Goal: Information Seeking & Learning: Learn about a topic

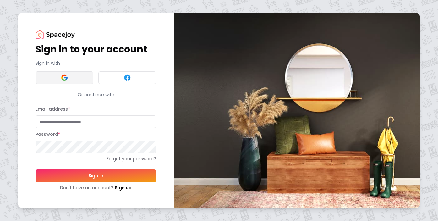
click at [68, 78] on button at bounding box center [64, 77] width 58 height 13
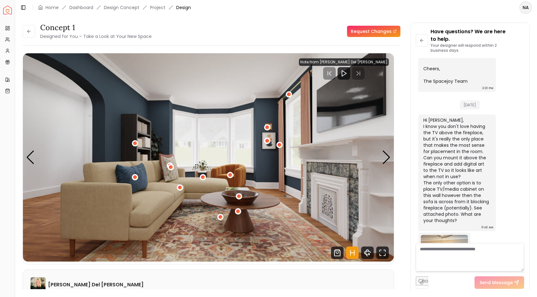
scroll to position [334, 0]
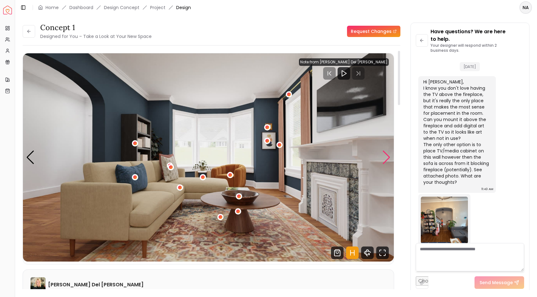
click at [386, 158] on div "Next slide" at bounding box center [386, 158] width 8 height 14
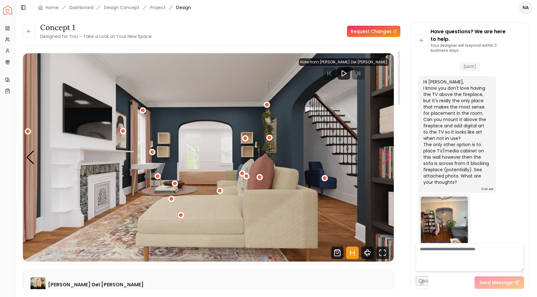
click at [386, 158] on div "Next slide" at bounding box center [386, 158] width 8 height 14
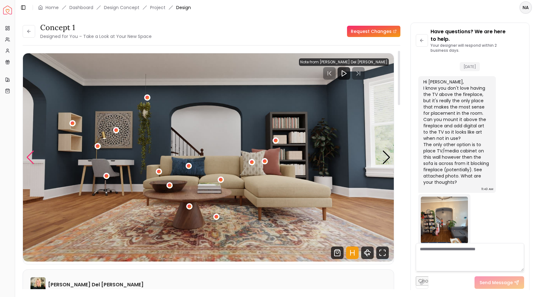
click at [27, 159] on div "Previous slide" at bounding box center [30, 158] width 8 height 14
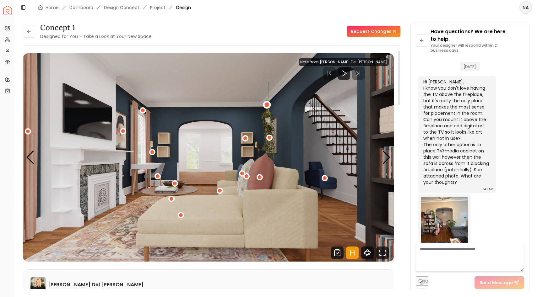
click at [267, 105] on div "2 / 5" at bounding box center [267, 105] width 5 height 5
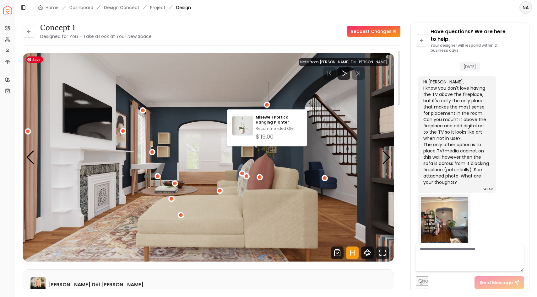
click at [315, 99] on img "2 / 5" at bounding box center [208, 157] width 371 height 209
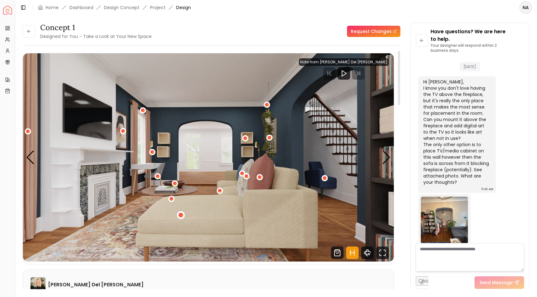
click at [181, 215] on div "2 / 5" at bounding box center [180, 215] width 5 height 5
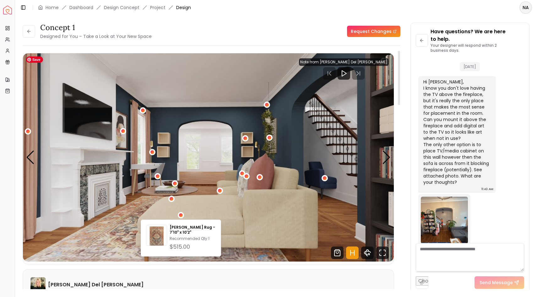
click at [128, 216] on img "2 / 5" at bounding box center [208, 157] width 371 height 209
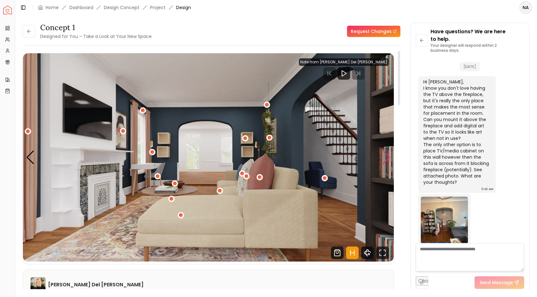
click at [387, 155] on div "Next slide" at bounding box center [386, 158] width 8 height 14
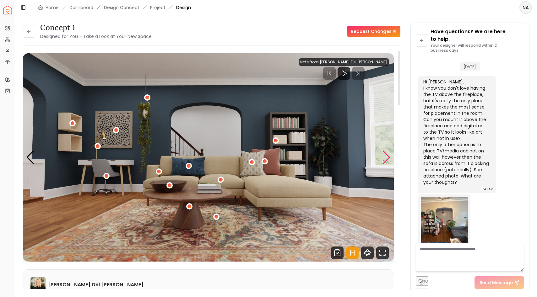
click at [387, 155] on div "Next slide" at bounding box center [386, 158] width 8 height 14
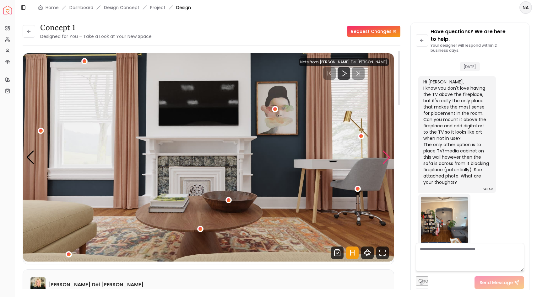
click at [386, 155] on div "Next slide" at bounding box center [386, 158] width 8 height 14
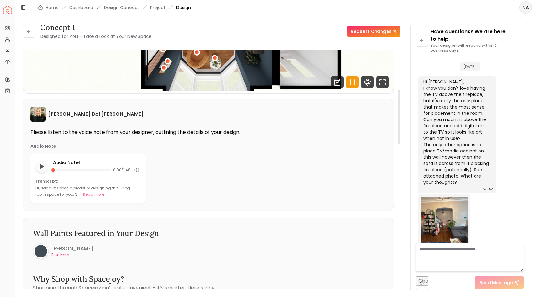
scroll to position [171, 0]
click at [41, 166] on polygon "Play audio note" at bounding box center [42, 166] width 4 height 5
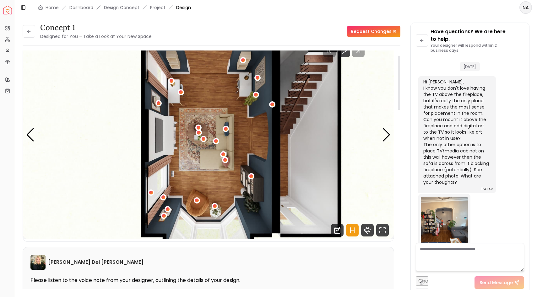
scroll to position [16, 0]
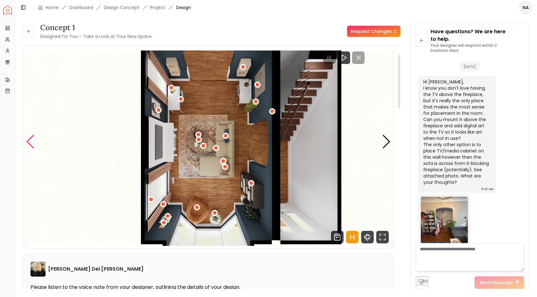
click at [31, 141] on div "Previous slide" at bounding box center [30, 142] width 8 height 14
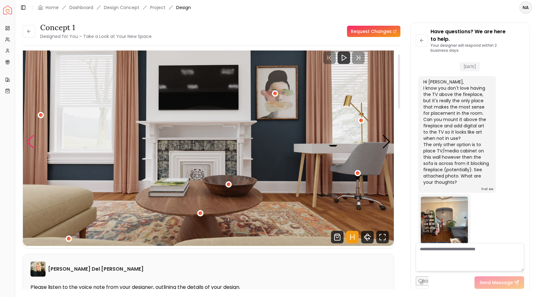
click at [31, 141] on div "Previous slide" at bounding box center [30, 142] width 8 height 14
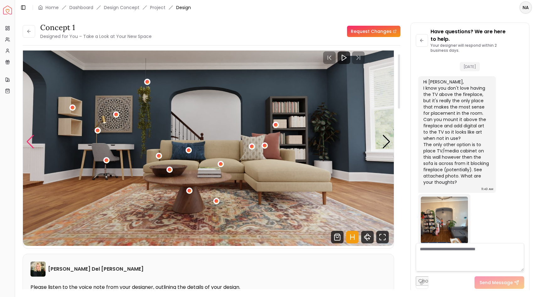
click at [31, 141] on div "Previous slide" at bounding box center [30, 142] width 8 height 14
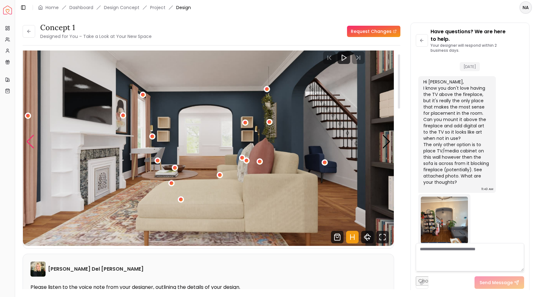
click at [31, 141] on div "Previous slide" at bounding box center [30, 142] width 8 height 14
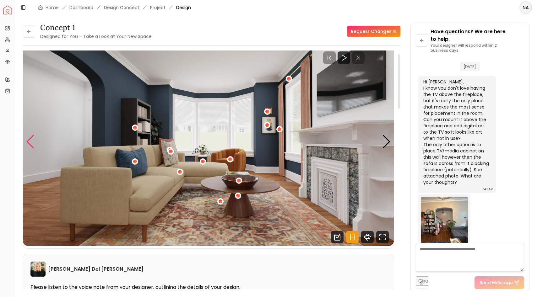
click at [31, 141] on div "Previous slide" at bounding box center [30, 142] width 8 height 14
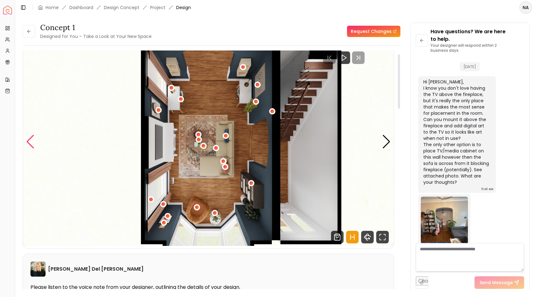
click at [31, 141] on div "Previous slide" at bounding box center [30, 142] width 8 height 14
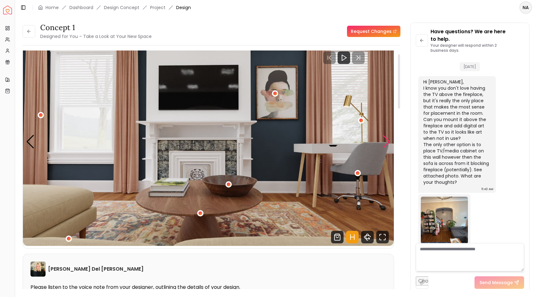
click at [387, 145] on div "Next slide" at bounding box center [386, 142] width 8 height 14
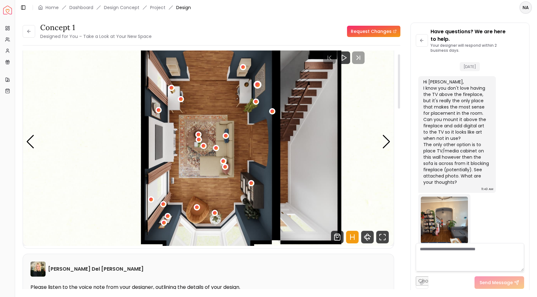
click at [258, 84] on div "5 / 5" at bounding box center [257, 85] width 5 height 5
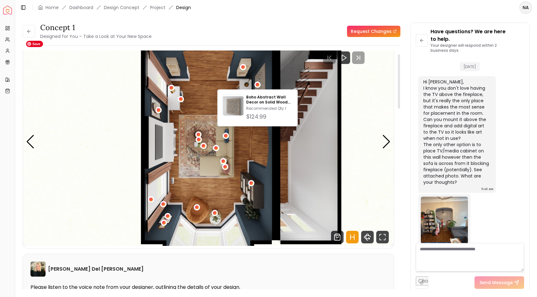
click at [292, 81] on img "5 / 5" at bounding box center [208, 142] width 371 height 209
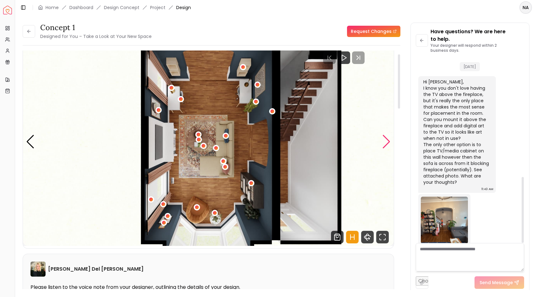
click at [388, 143] on div "Next slide" at bounding box center [386, 142] width 8 height 14
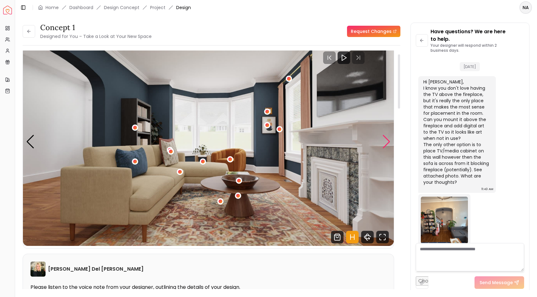
click at [388, 143] on div "Next slide" at bounding box center [386, 142] width 8 height 14
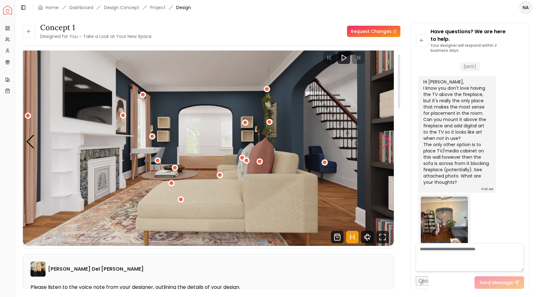
click at [388, 143] on div "Next slide" at bounding box center [386, 142] width 8 height 14
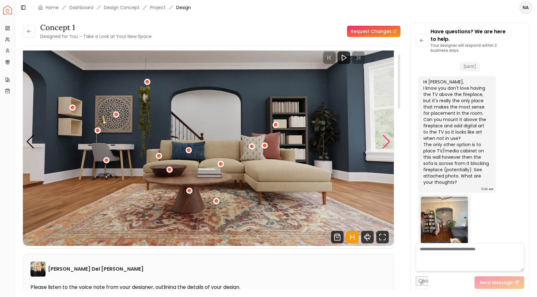
click at [388, 143] on div "Next slide" at bounding box center [386, 142] width 8 height 14
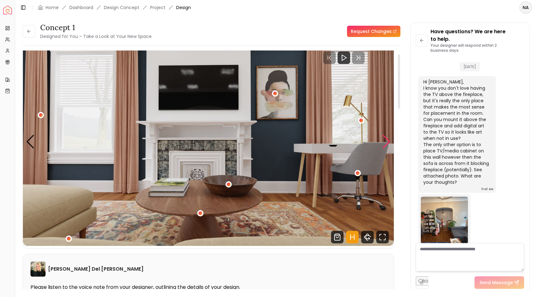
click at [388, 143] on div "Next slide" at bounding box center [386, 142] width 8 height 14
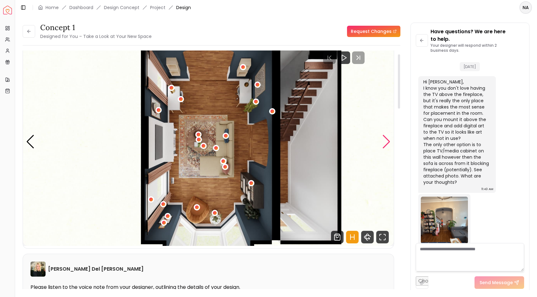
click at [388, 143] on div "Next slide" at bounding box center [386, 142] width 8 height 14
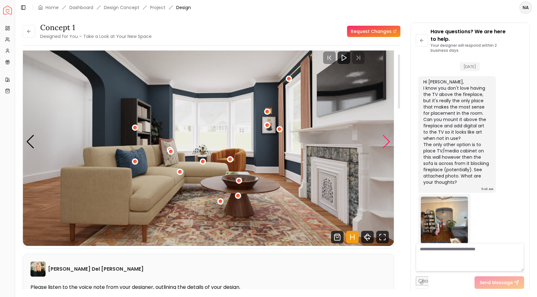
click at [388, 143] on div "Next slide" at bounding box center [386, 142] width 8 height 14
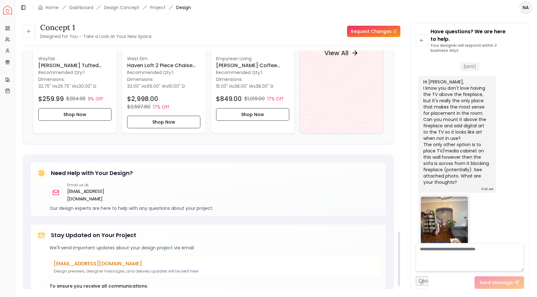
scroll to position [834, 0]
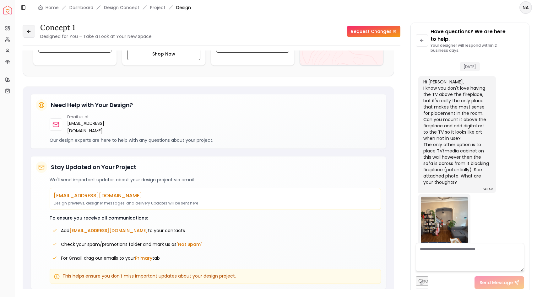
click at [28, 30] on icon at bounding box center [28, 31] width 5 height 5
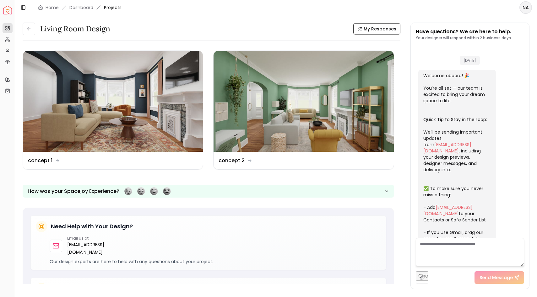
scroll to position [327, 0]
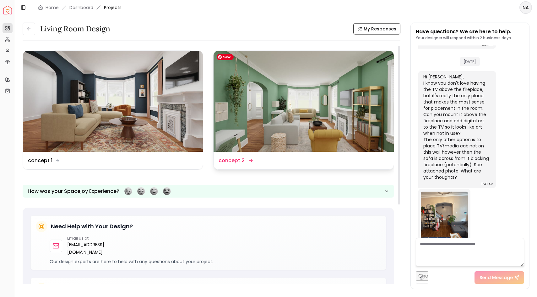
click at [250, 116] on img at bounding box center [304, 101] width 180 height 101
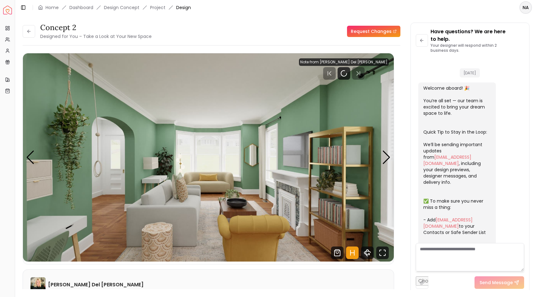
scroll to position [334, 0]
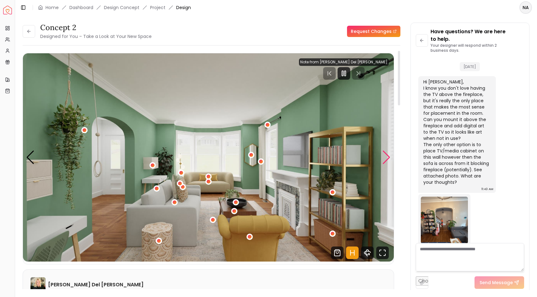
click at [385, 161] on div "Next slide" at bounding box center [386, 158] width 8 height 14
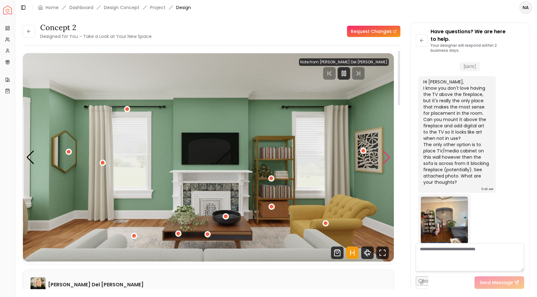
click at [385, 161] on div "Next slide" at bounding box center [386, 158] width 8 height 14
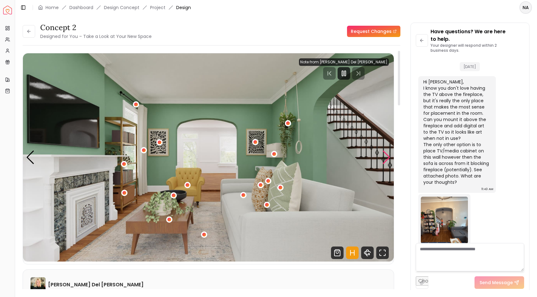
click at [385, 161] on div "Next slide" at bounding box center [386, 158] width 8 height 14
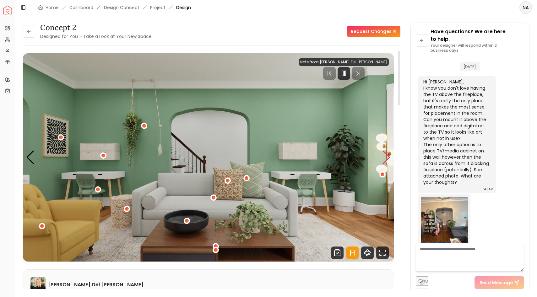
click at [386, 159] on div "Next slide" at bounding box center [386, 158] width 8 height 14
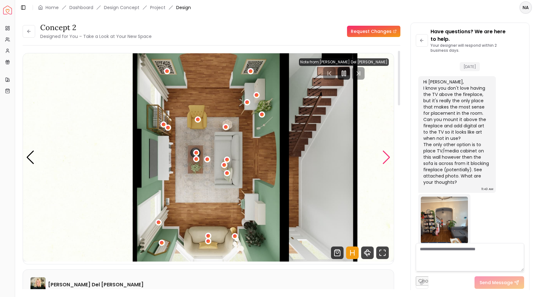
click at [386, 159] on div "Next slide" at bounding box center [386, 158] width 8 height 14
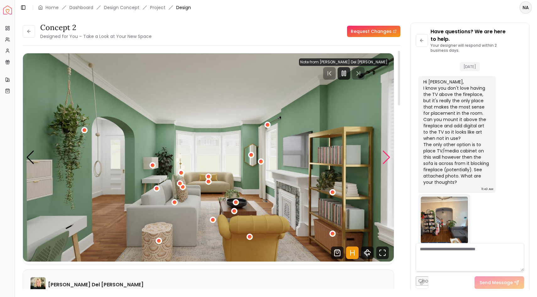
click at [386, 159] on div "Next slide" at bounding box center [386, 158] width 8 height 14
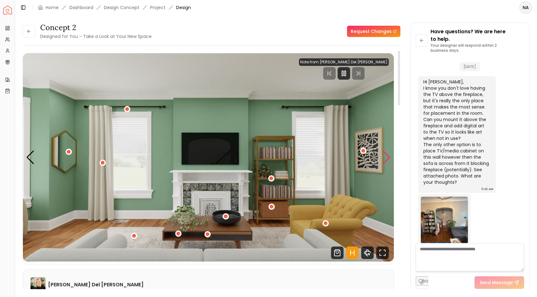
click at [388, 160] on div "Next slide" at bounding box center [386, 158] width 8 height 14
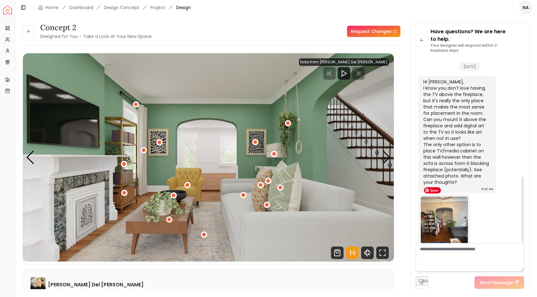
click at [438, 204] on img at bounding box center [444, 220] width 47 height 47
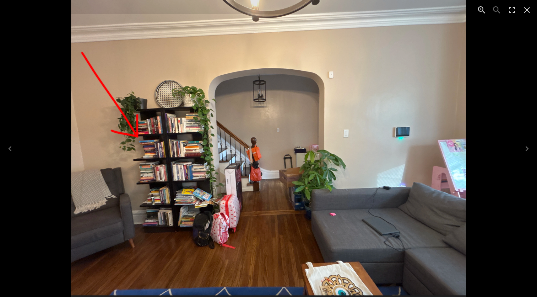
click at [438, 8] on icon "Close" at bounding box center [527, 10] width 10 height 10
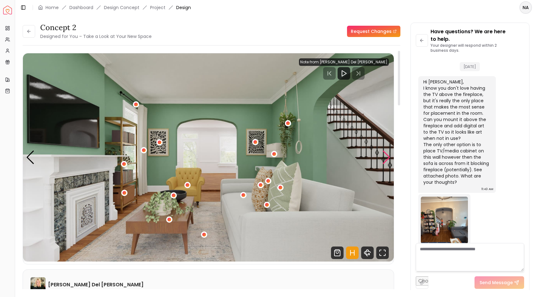
click at [385, 155] on div "Next slide" at bounding box center [386, 158] width 8 height 14
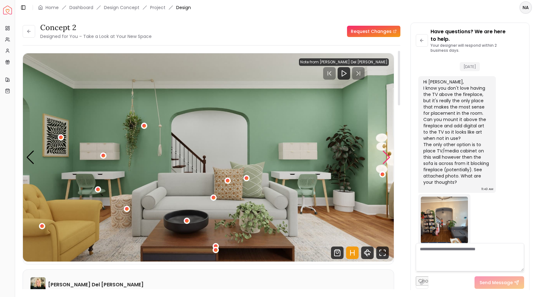
click at [385, 155] on div "Next slide" at bounding box center [386, 158] width 8 height 14
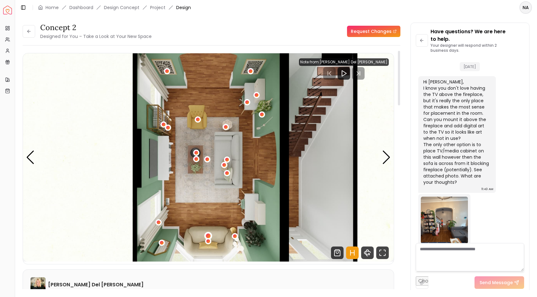
click at [208, 220] on div "5 / 5" at bounding box center [208, 236] width 5 height 5
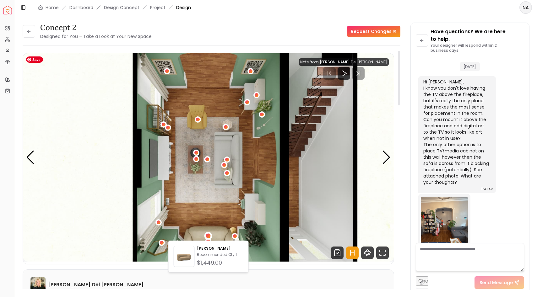
click at [211, 211] on img "5 / 5" at bounding box center [208, 157] width 371 height 209
click at [234, 151] on img "5 / 5" at bounding box center [208, 157] width 371 height 209
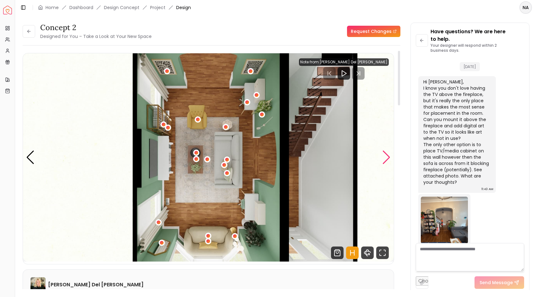
click at [384, 159] on div "Next slide" at bounding box center [386, 158] width 8 height 14
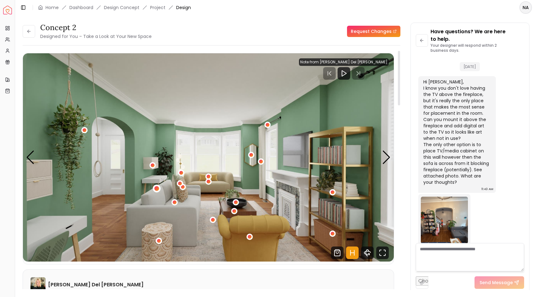
click at [156, 189] on div "1 / 5" at bounding box center [157, 188] width 5 height 5
click at [211, 204] on img "1 / 5" at bounding box center [208, 157] width 371 height 209
click at [170, 210] on img "1 / 5" at bounding box center [208, 157] width 371 height 209
click at [174, 203] on div "1 / 5" at bounding box center [174, 202] width 5 height 5
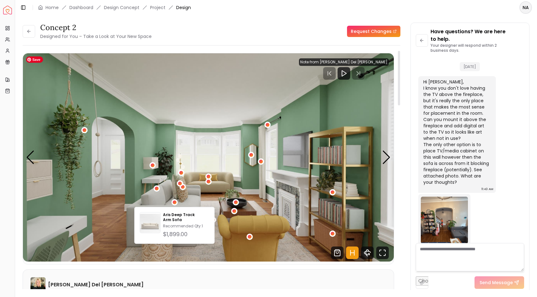
click at [221, 190] on img "1 / 5" at bounding box center [208, 157] width 371 height 209
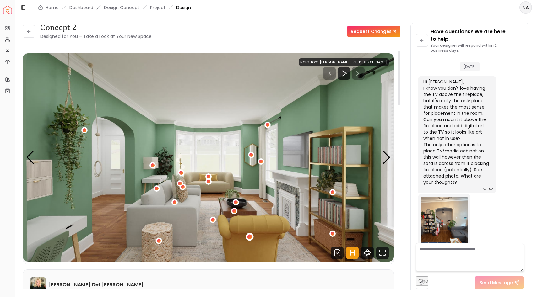
click at [250, 220] on div "1 / 5" at bounding box center [249, 237] width 5 height 5
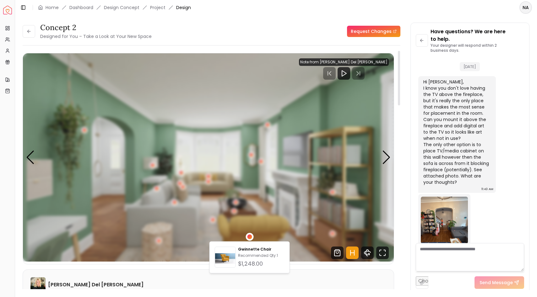
click at [250, 220] on div "1 / 5" at bounding box center [249, 237] width 5 height 5
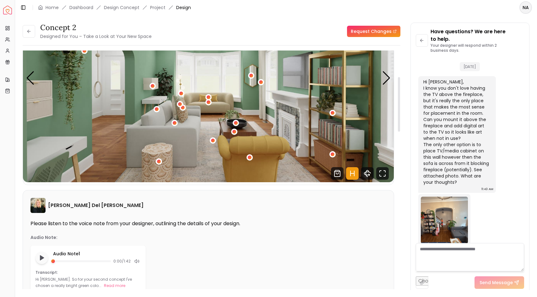
scroll to position [0, 0]
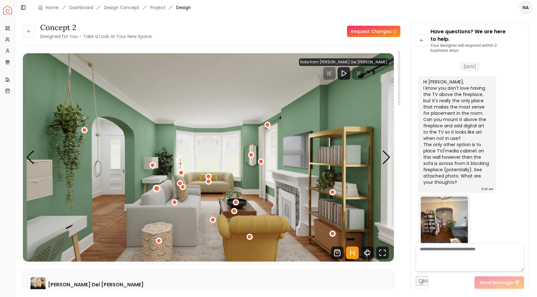
click at [157, 189] on div "1 / 5" at bounding box center [157, 188] width 5 height 5
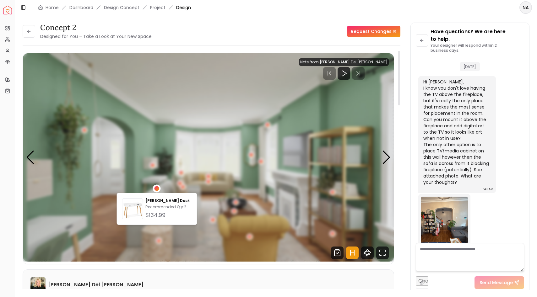
click at [157, 189] on div "1 / 5" at bounding box center [157, 188] width 5 height 5
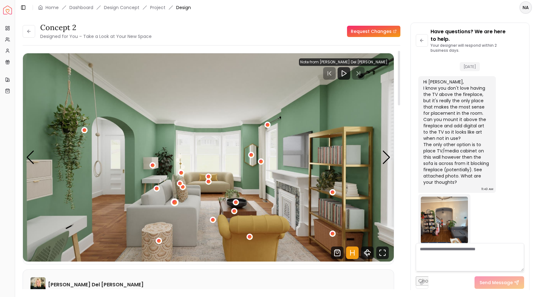
click at [175, 204] on div "1 / 5" at bounding box center [174, 202] width 5 height 5
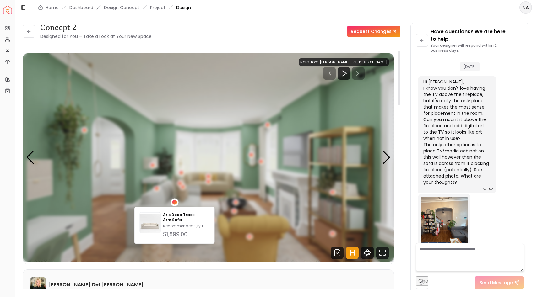
click at [175, 204] on div "1 / 5" at bounding box center [174, 202] width 5 height 5
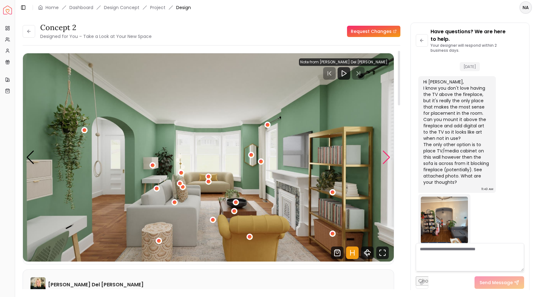
click at [385, 156] on div "Next slide" at bounding box center [386, 158] width 8 height 14
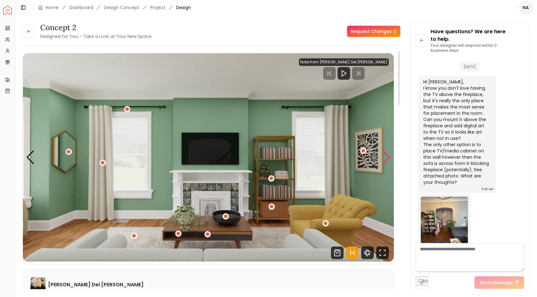
click at [386, 156] on div "Next slide" at bounding box center [386, 158] width 8 height 14
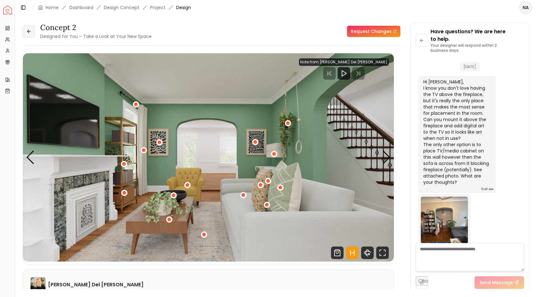
click at [32, 31] on button at bounding box center [29, 31] width 13 height 13
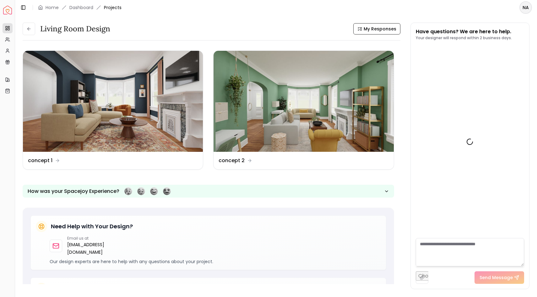
scroll to position [327, 0]
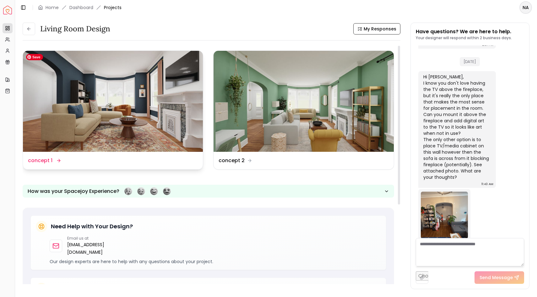
click at [70, 94] on img at bounding box center [113, 101] width 180 height 101
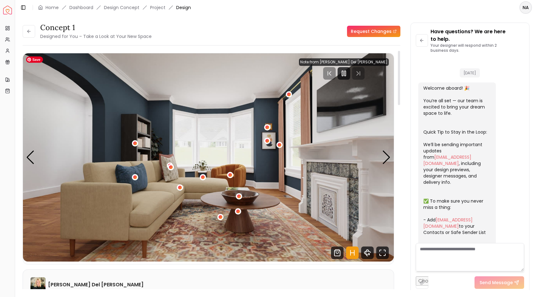
scroll to position [334, 0]
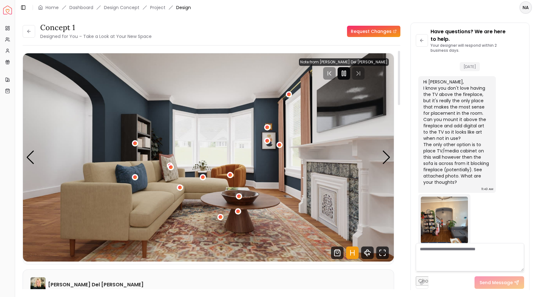
click at [350, 77] on div at bounding box center [344, 73] width 13 height 13
click at [386, 158] on div "Next slide" at bounding box center [386, 158] width 8 height 14
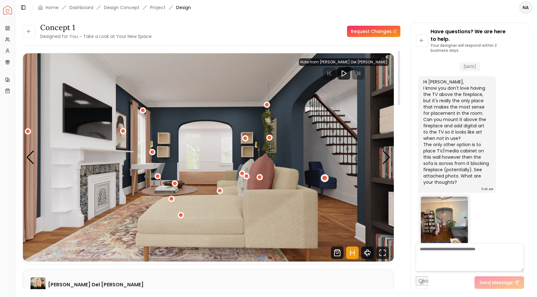
click at [326, 180] on div "2 / 5" at bounding box center [325, 178] width 5 height 5
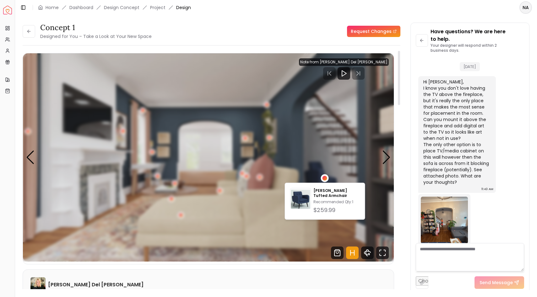
click at [326, 180] on div "2 / 5" at bounding box center [325, 178] width 5 height 5
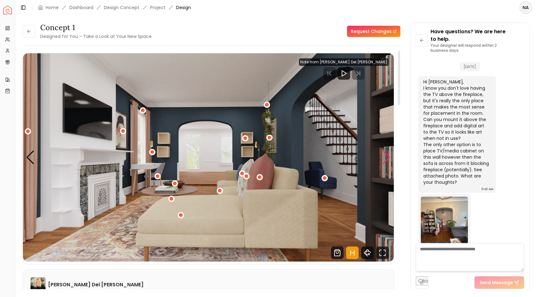
click at [385, 159] on div "Next slide" at bounding box center [386, 158] width 8 height 14
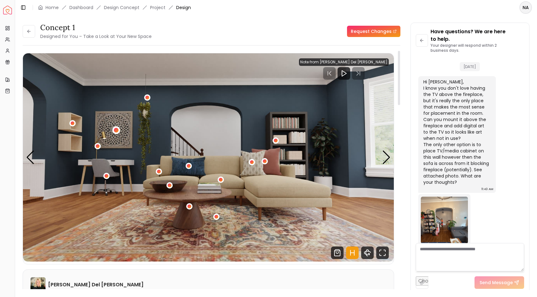
click at [117, 131] on div "3 / 5" at bounding box center [116, 130] width 5 height 5
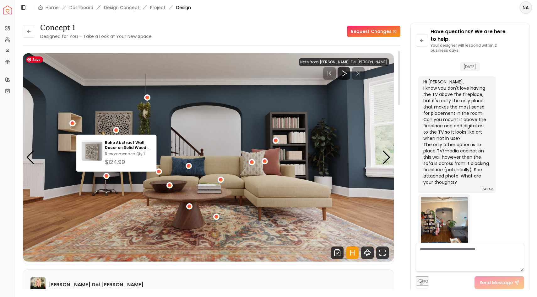
click at [119, 104] on img "3 / 5" at bounding box center [208, 157] width 371 height 209
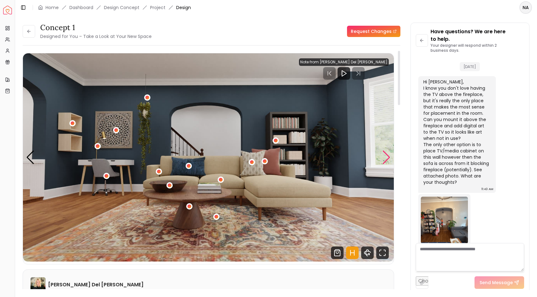
click at [386, 161] on div "Next slide" at bounding box center [386, 158] width 8 height 14
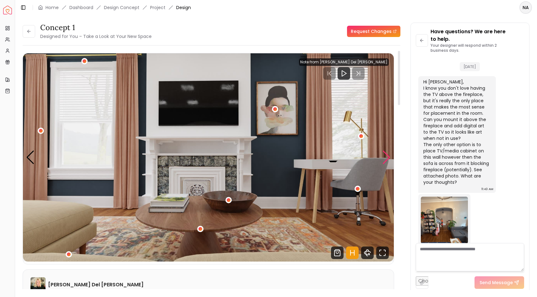
click at [386, 161] on div "Next slide" at bounding box center [386, 158] width 8 height 14
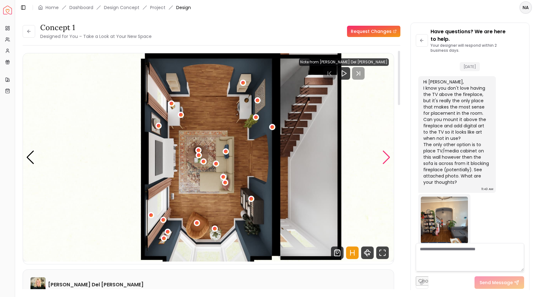
click at [386, 161] on div "Next slide" at bounding box center [386, 158] width 8 height 14
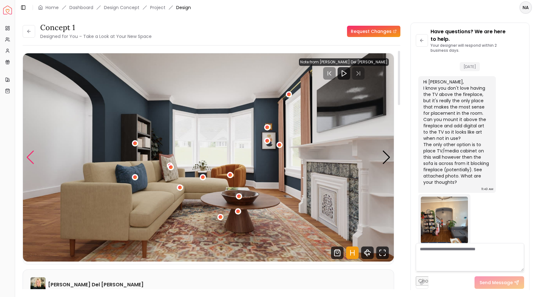
click at [29, 157] on div "Previous slide" at bounding box center [30, 158] width 8 height 14
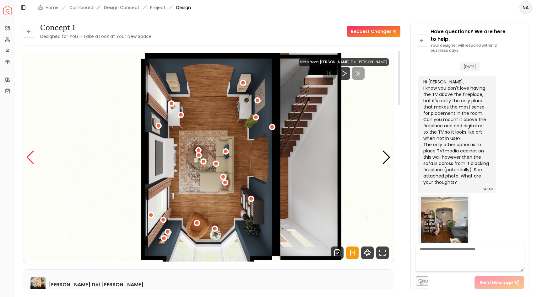
click at [30, 158] on div "Previous slide" at bounding box center [30, 158] width 8 height 14
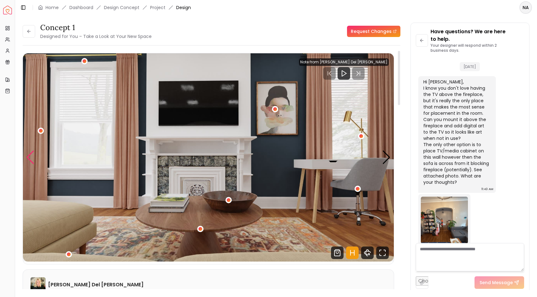
click at [30, 158] on div "Previous slide" at bounding box center [30, 158] width 8 height 14
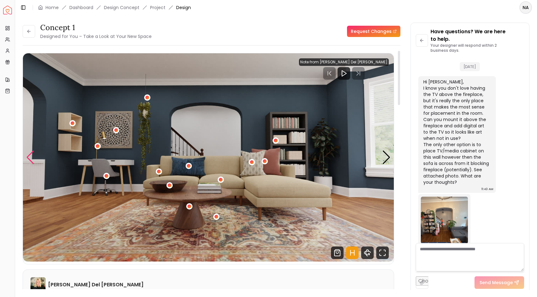
click at [30, 158] on div "Previous slide" at bounding box center [30, 158] width 8 height 14
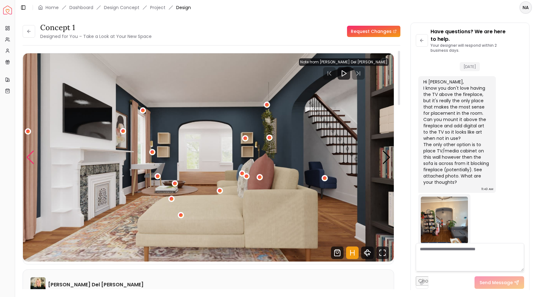
click at [30, 158] on div "Previous slide" at bounding box center [30, 158] width 8 height 14
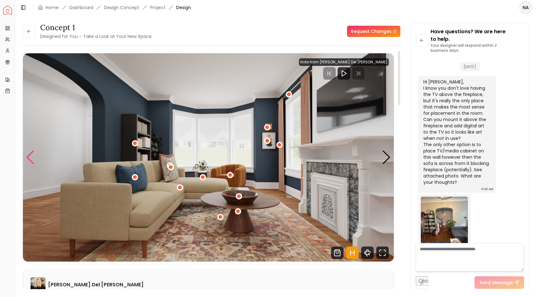
click at [30, 158] on div "Previous slide" at bounding box center [30, 158] width 8 height 14
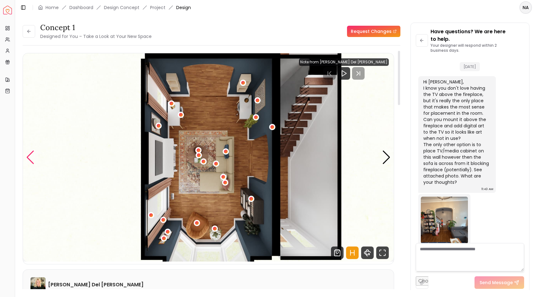
click at [30, 158] on div "Previous slide" at bounding box center [30, 158] width 8 height 14
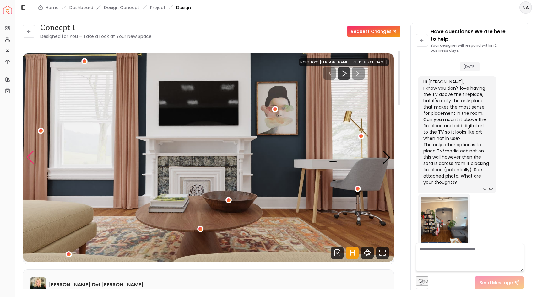
click at [30, 158] on div "Previous slide" at bounding box center [30, 158] width 8 height 14
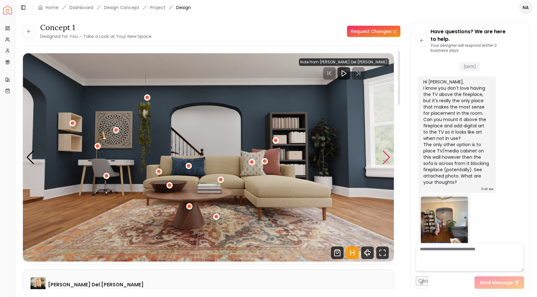
click at [384, 163] on div "Next slide" at bounding box center [386, 158] width 8 height 14
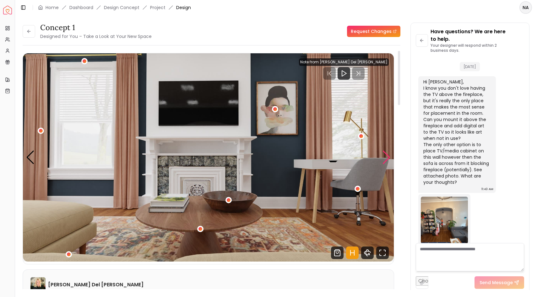
click at [384, 163] on div "Next slide" at bounding box center [386, 158] width 8 height 14
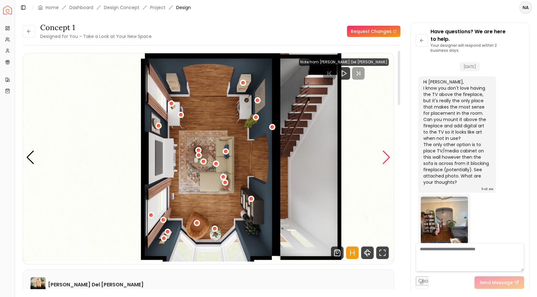
click at [384, 163] on div "Next slide" at bounding box center [386, 158] width 8 height 14
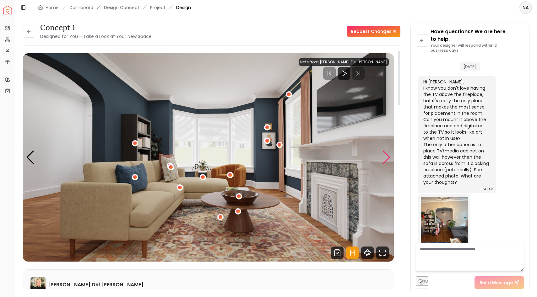
click at [384, 163] on div "Next slide" at bounding box center [386, 158] width 8 height 14
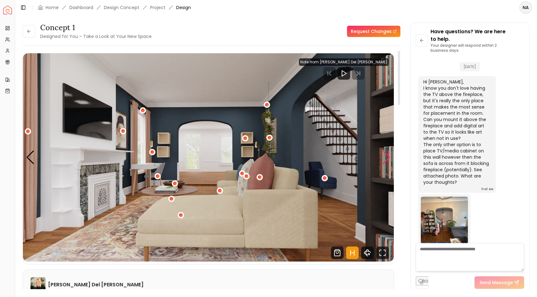
click at [384, 163] on div "Next slide" at bounding box center [386, 158] width 8 height 14
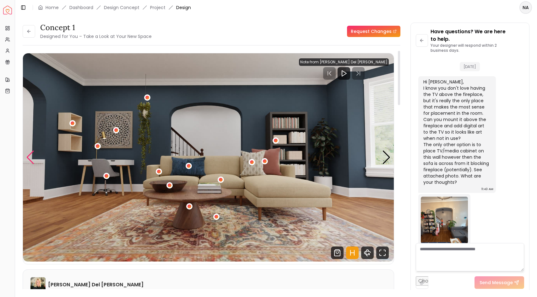
click at [30, 162] on div "Previous slide" at bounding box center [30, 158] width 8 height 14
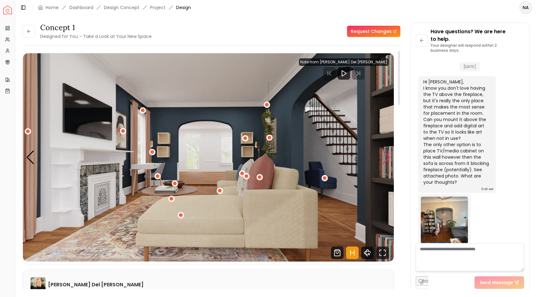
click at [386, 160] on div "Next slide" at bounding box center [386, 158] width 8 height 14
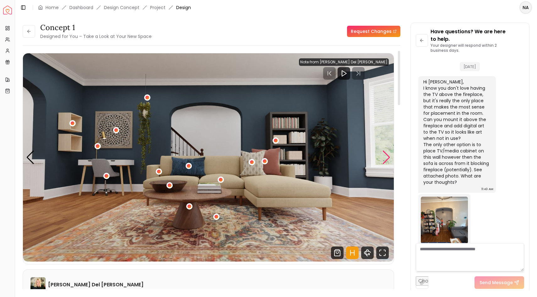
click at [386, 159] on div "Next slide" at bounding box center [386, 158] width 8 height 14
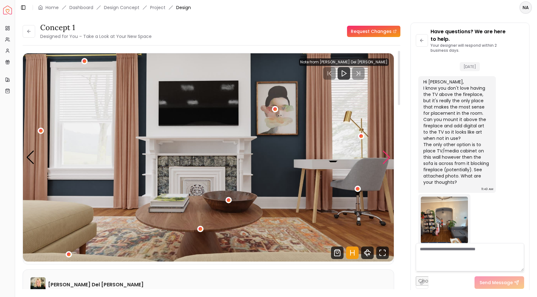
click at [386, 159] on div "Next slide" at bounding box center [386, 158] width 8 height 14
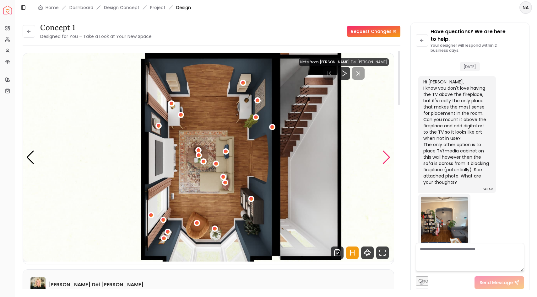
click at [386, 159] on div "Next slide" at bounding box center [386, 158] width 8 height 14
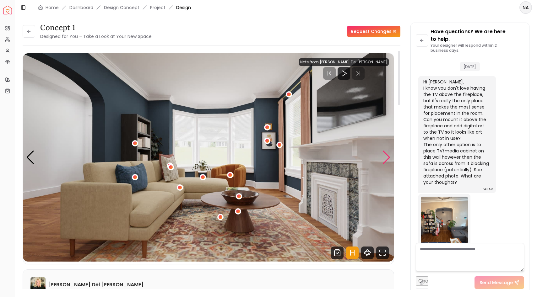
click at [386, 159] on div "Next slide" at bounding box center [386, 158] width 8 height 14
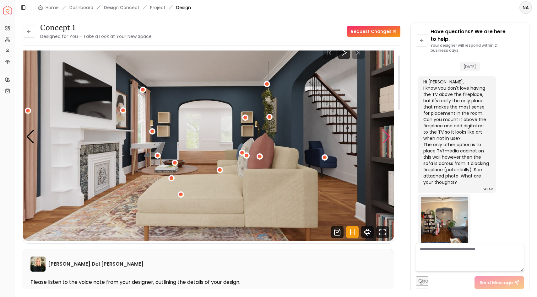
scroll to position [21, 0]
click at [23, 31] on button at bounding box center [29, 31] width 13 height 13
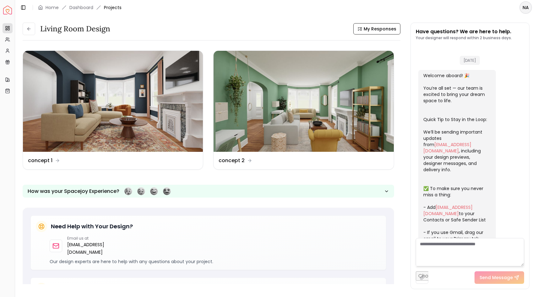
scroll to position [327, 0]
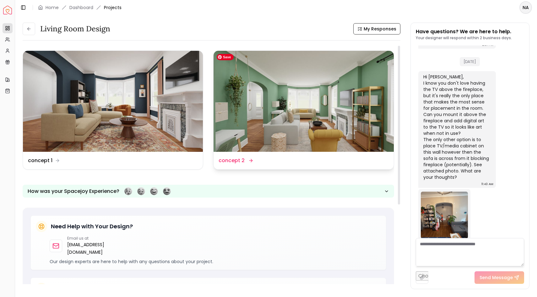
click at [270, 92] on img at bounding box center [304, 101] width 180 height 101
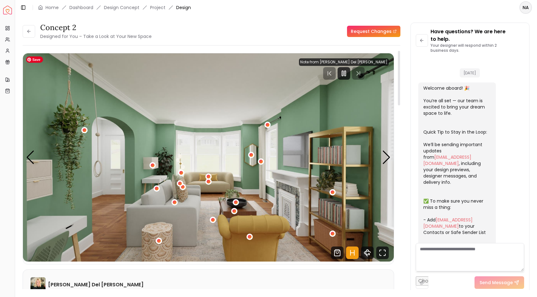
scroll to position [334, 0]
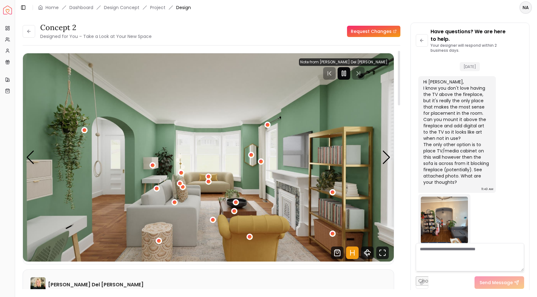
click at [346, 74] on rect "Pause" at bounding box center [345, 73] width 1 height 5
click at [388, 159] on div "Next slide" at bounding box center [386, 158] width 8 height 14
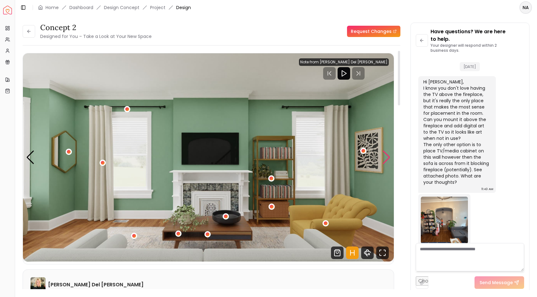
click at [388, 159] on div "Next slide" at bounding box center [386, 158] width 8 height 14
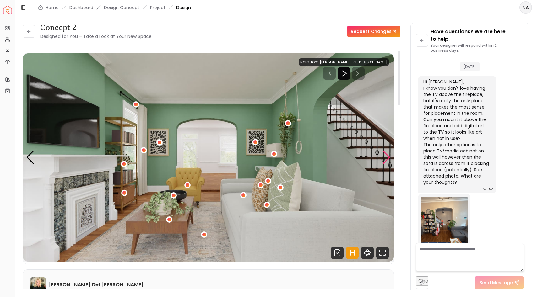
click at [388, 159] on div "Next slide" at bounding box center [386, 158] width 8 height 14
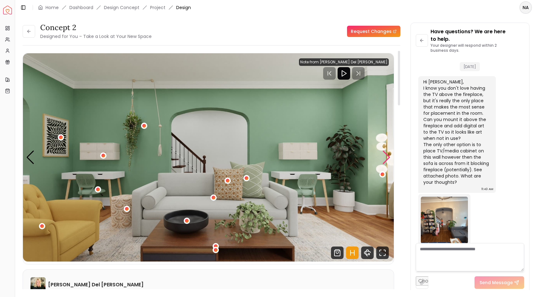
click at [388, 159] on div "Next slide" at bounding box center [386, 158] width 8 height 14
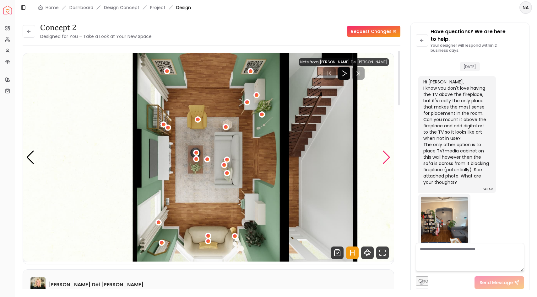
click at [384, 163] on div "Next slide" at bounding box center [386, 158] width 8 height 14
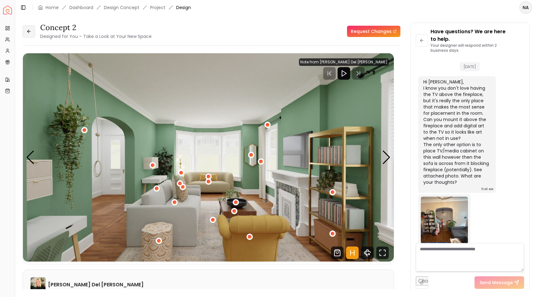
click at [29, 34] on button at bounding box center [29, 31] width 13 height 13
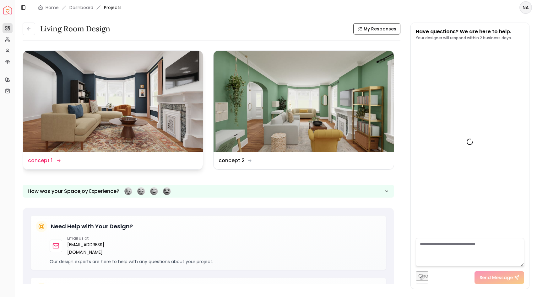
scroll to position [327, 0]
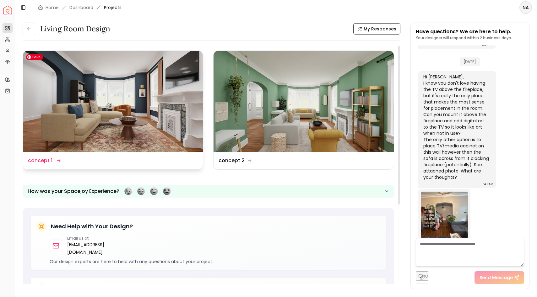
click at [84, 117] on img at bounding box center [113, 101] width 180 height 101
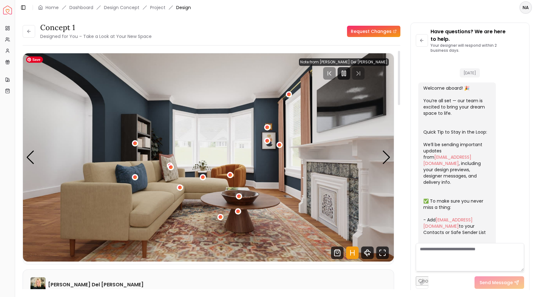
scroll to position [334, 0]
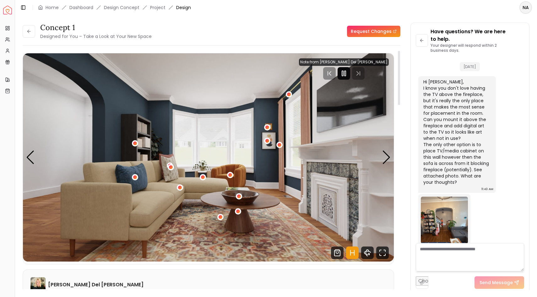
click at [348, 73] on icon "Pause" at bounding box center [344, 74] width 8 height 8
click at [384, 161] on div "Next slide" at bounding box center [386, 158] width 8 height 14
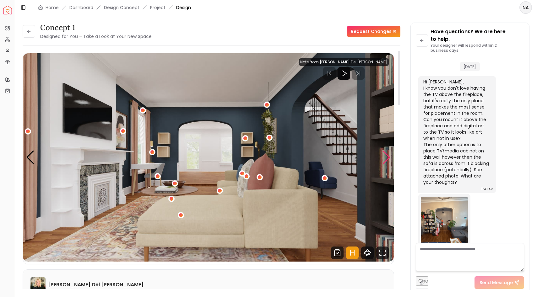
click at [384, 161] on div "Next slide" at bounding box center [386, 158] width 8 height 14
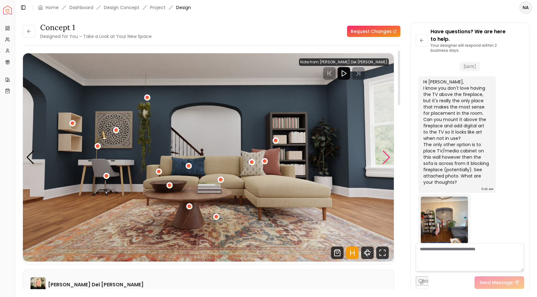
click at [387, 158] on div "Next slide" at bounding box center [386, 158] width 8 height 14
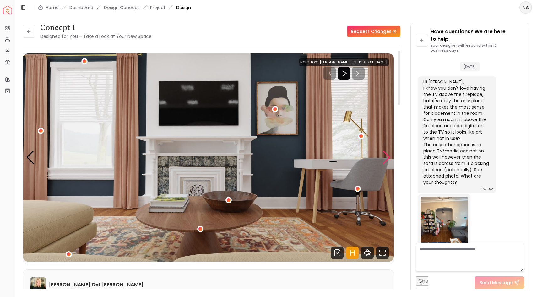
click at [387, 158] on div "Next slide" at bounding box center [386, 158] width 8 height 14
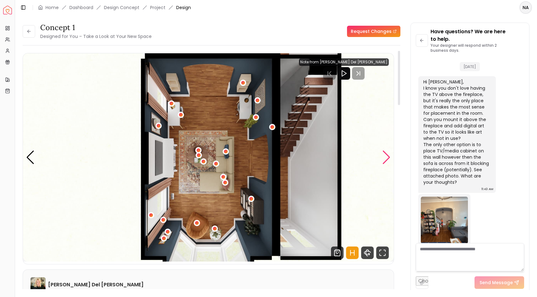
click at [386, 157] on div "Next slide" at bounding box center [386, 158] width 8 height 14
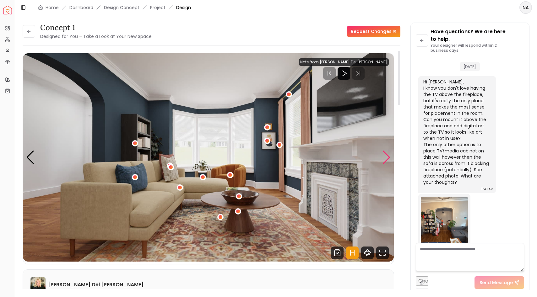
click at [386, 157] on div "Next slide" at bounding box center [386, 158] width 8 height 14
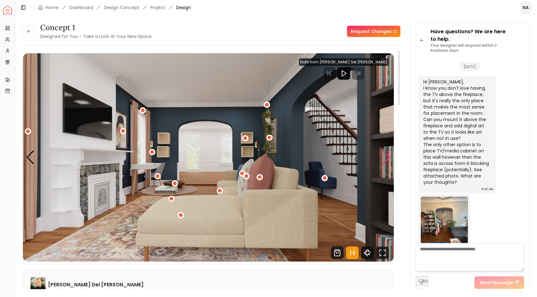
click at [386, 157] on div "Next slide" at bounding box center [386, 158] width 8 height 14
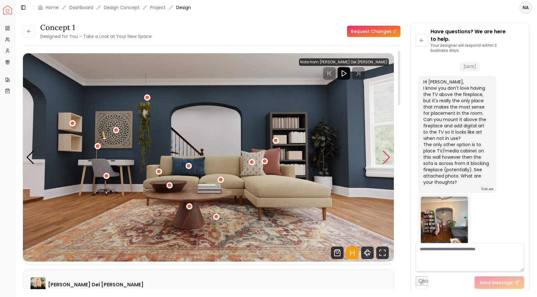
click at [386, 157] on div "Next slide" at bounding box center [386, 158] width 8 height 14
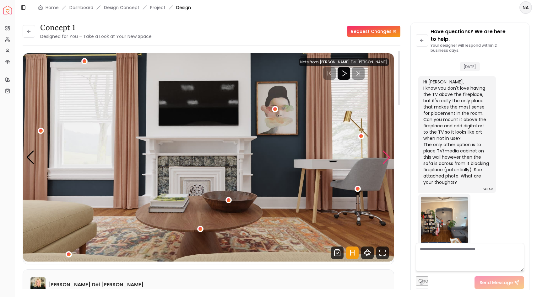
click at [386, 157] on div "Next slide" at bounding box center [386, 158] width 8 height 14
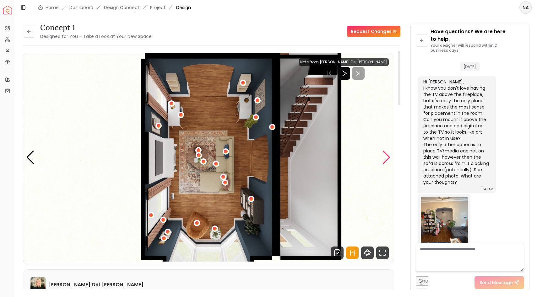
click at [384, 161] on div "Next slide" at bounding box center [386, 158] width 8 height 14
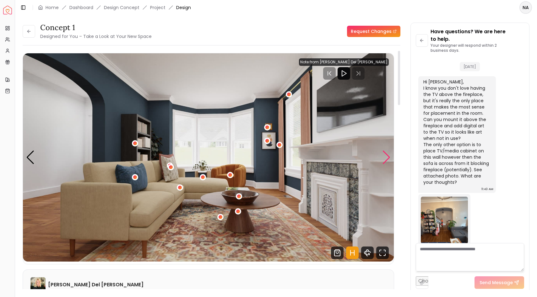
click at [384, 161] on div "Next slide" at bounding box center [386, 158] width 8 height 14
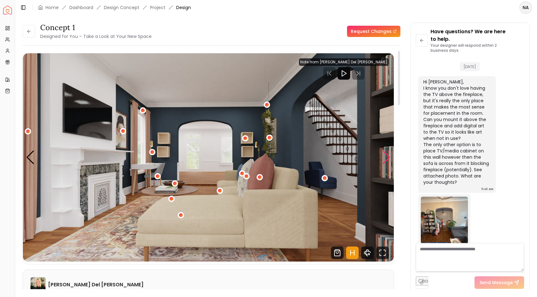
click at [387, 160] on div "Next slide" at bounding box center [386, 158] width 8 height 14
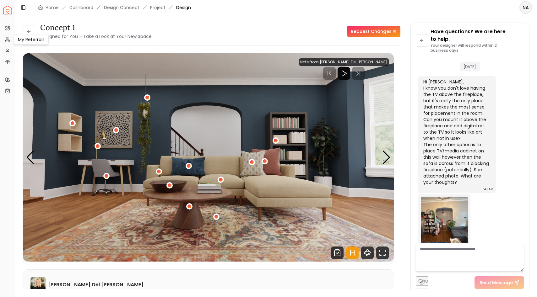
click at [27, 34] on div "My Referrals My Referrals" at bounding box center [31, 39] width 35 height 11
click at [31, 33] on icon at bounding box center [28, 31] width 5 height 5
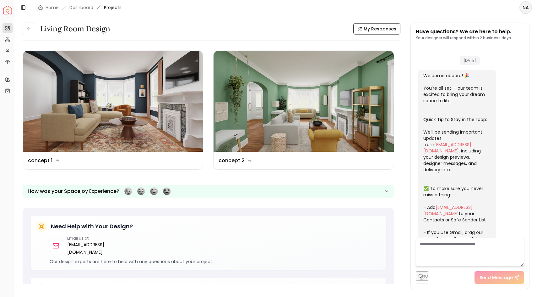
scroll to position [327, 0]
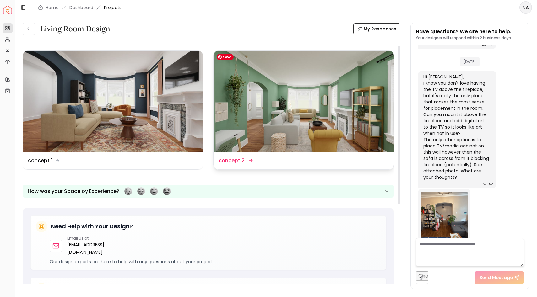
click at [319, 93] on img at bounding box center [304, 101] width 180 height 101
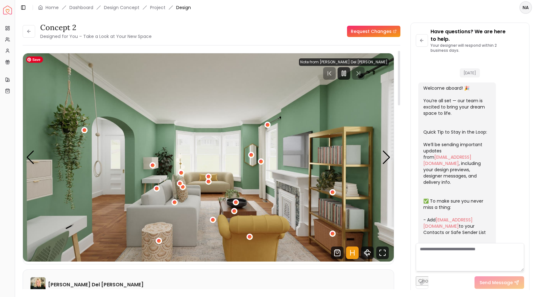
scroll to position [334, 0]
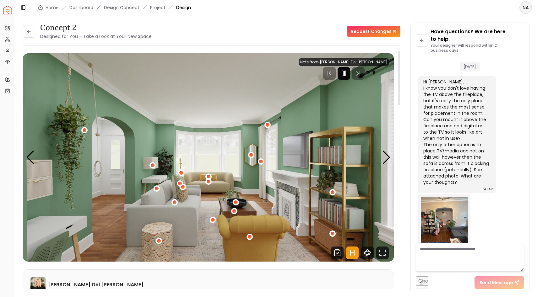
click at [346, 72] on rect "Pause" at bounding box center [345, 73] width 1 height 5
click at [386, 157] on div "Next slide" at bounding box center [386, 158] width 8 height 14
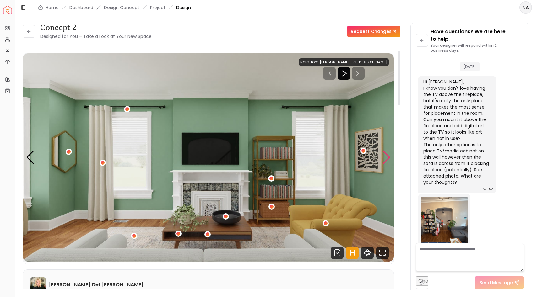
click at [386, 157] on div "Next slide" at bounding box center [386, 158] width 8 height 14
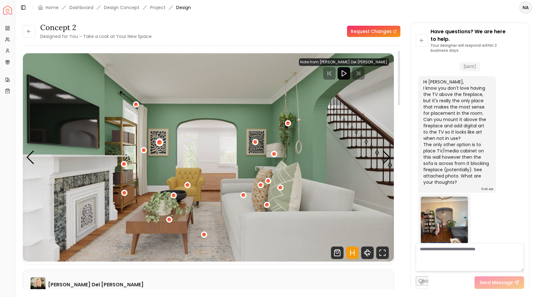
click at [159, 144] on div "3 / 5" at bounding box center [159, 142] width 5 height 5
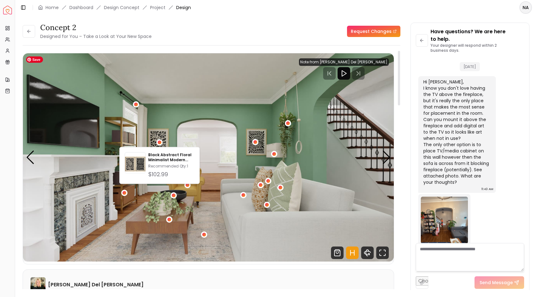
click at [200, 116] on img "3 / 5" at bounding box center [208, 157] width 371 height 209
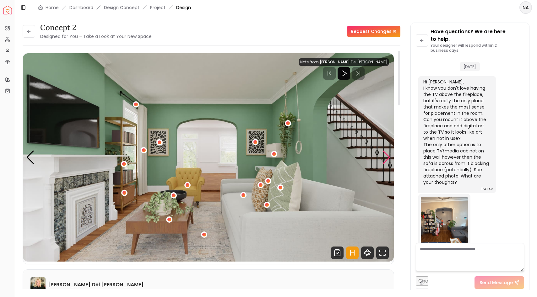
click at [387, 158] on div "Next slide" at bounding box center [386, 158] width 8 height 14
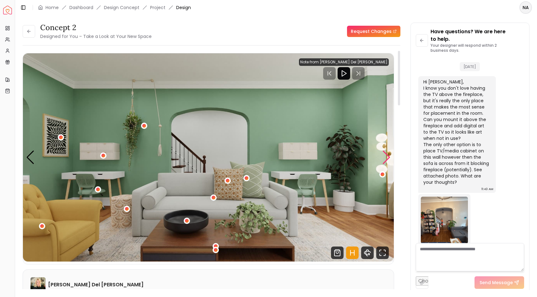
click at [386, 156] on div "Next slide" at bounding box center [386, 158] width 8 height 14
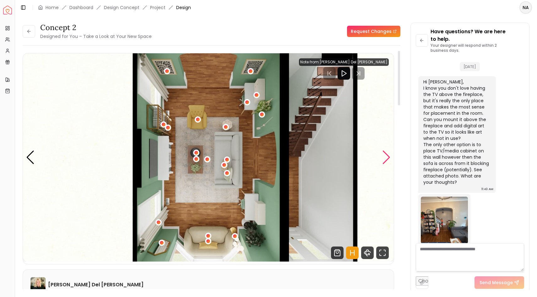
click at [386, 156] on div "Next slide" at bounding box center [386, 158] width 8 height 14
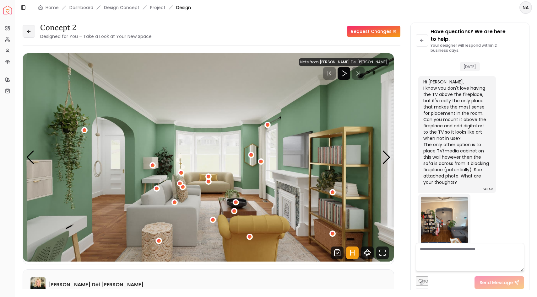
click at [27, 34] on button at bounding box center [29, 31] width 13 height 13
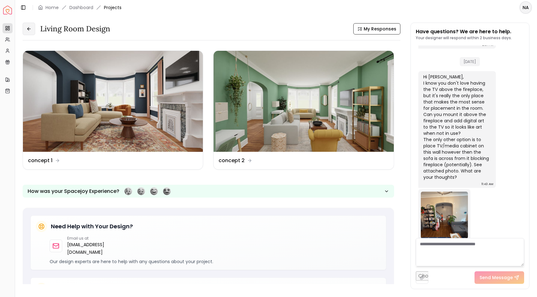
click at [30, 29] on icon at bounding box center [28, 28] width 5 height 5
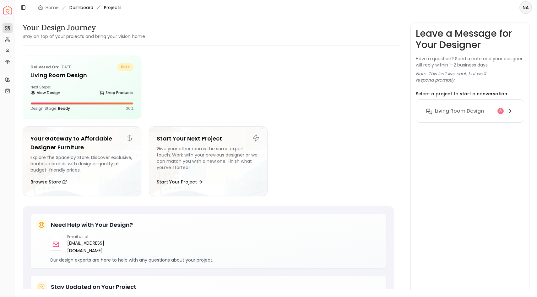
click at [85, 7] on link "Dashboard" at bounding box center [81, 7] width 24 height 6
click at [116, 113] on div "Delivered on: [DATE] bliss Living Room design Next Steps: View Design Shop Prod…" at bounding box center [82, 87] width 118 height 63
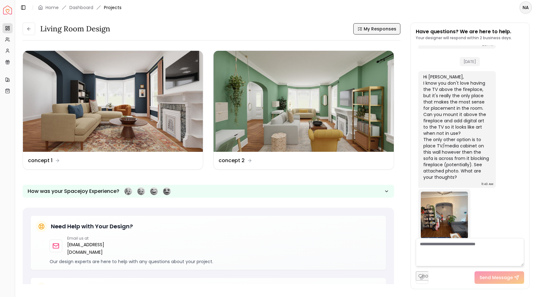
click at [387, 31] on span "My Responses" at bounding box center [380, 29] width 33 height 6
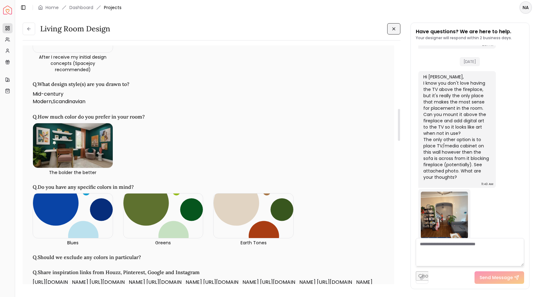
scroll to position [475, 0]
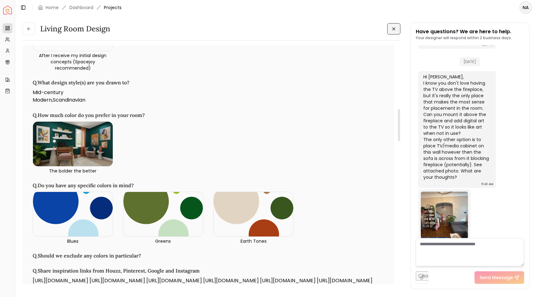
click at [90, 152] on img at bounding box center [73, 144] width 80 height 45
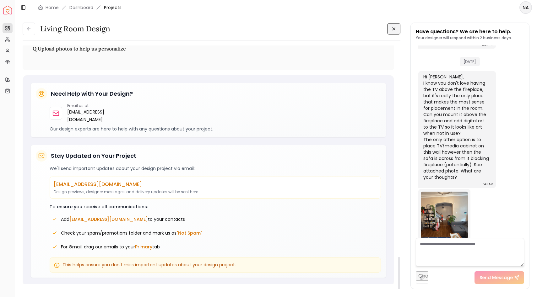
scroll to position [1585, 0]
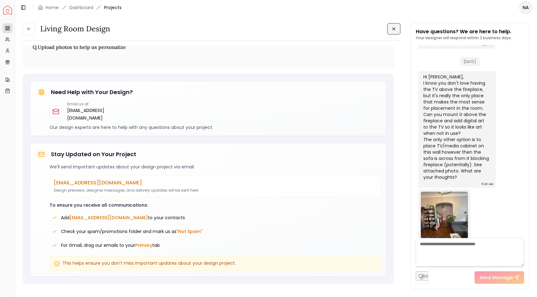
click at [394, 27] on icon at bounding box center [393, 28] width 5 height 5
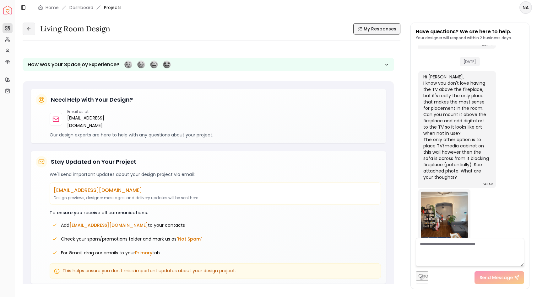
click at [31, 29] on icon at bounding box center [28, 28] width 5 height 5
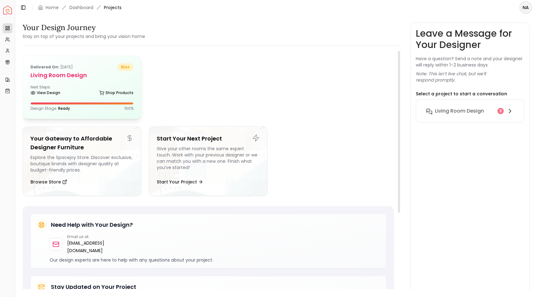
click at [60, 110] on span "Ready" at bounding box center [64, 108] width 12 height 5
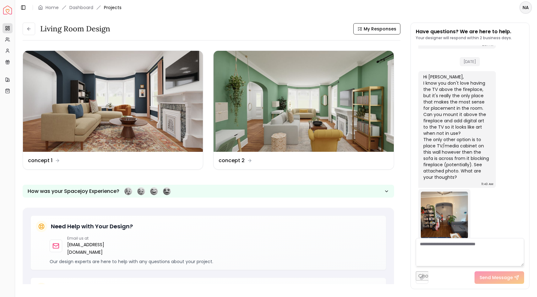
click at [9, 9] on img "Spacejoy" at bounding box center [7, 10] width 9 height 9
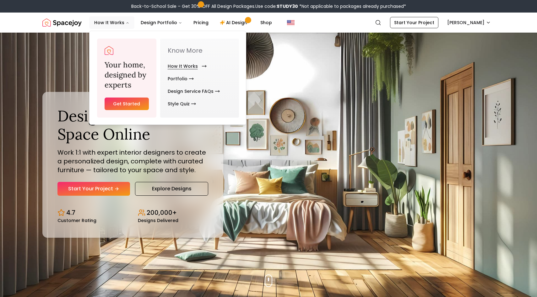
click at [174, 67] on link "How It Works" at bounding box center [186, 66] width 36 height 13
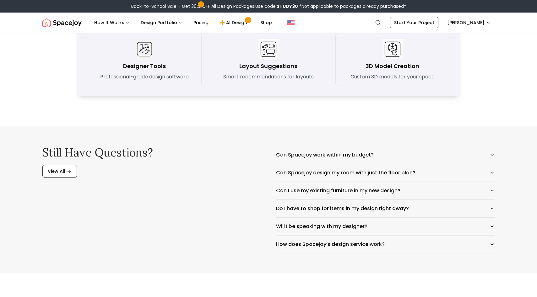
scroll to position [937, 0]
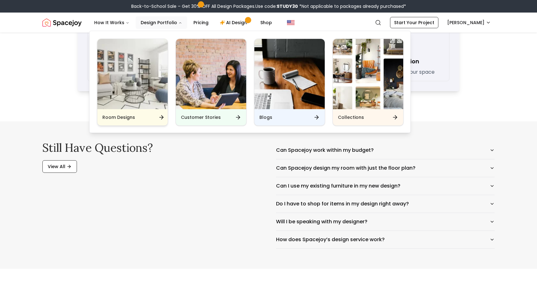
click at [123, 121] on div "Room Designs" at bounding box center [132, 117] width 70 height 16
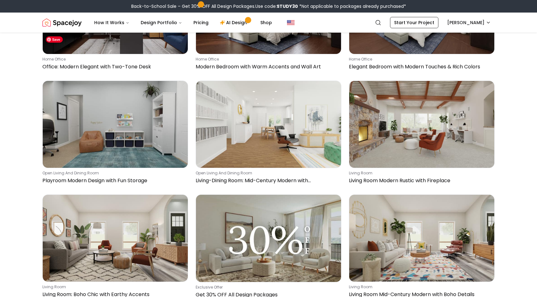
scroll to position [3615, 0]
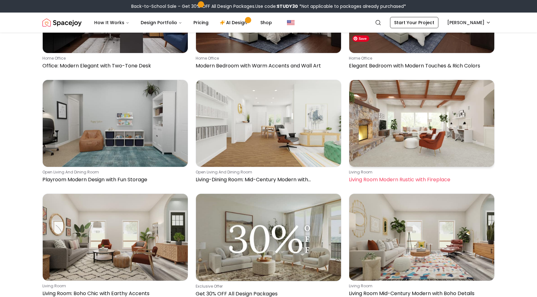
click at [438, 103] on img at bounding box center [421, 123] width 145 height 87
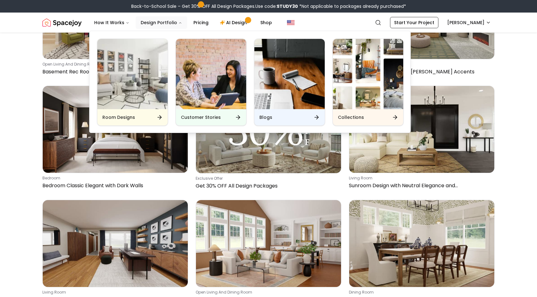
scroll to position [5205, 0]
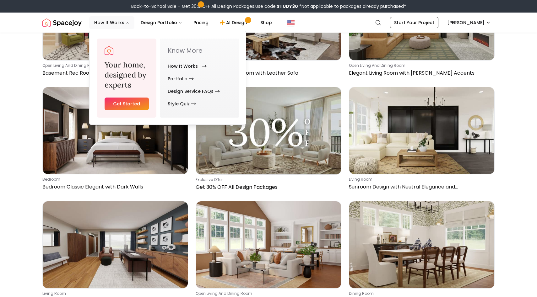
click at [187, 68] on link "How It Works" at bounding box center [186, 66] width 36 height 13
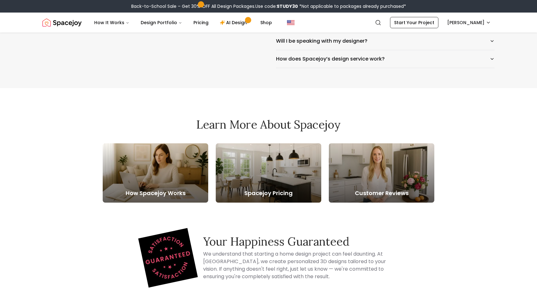
scroll to position [1120, 0]
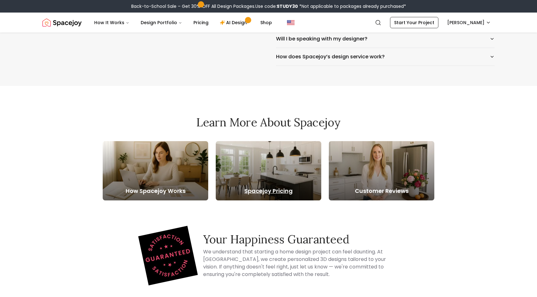
click at [264, 186] on div at bounding box center [269, 170] width 106 height 59
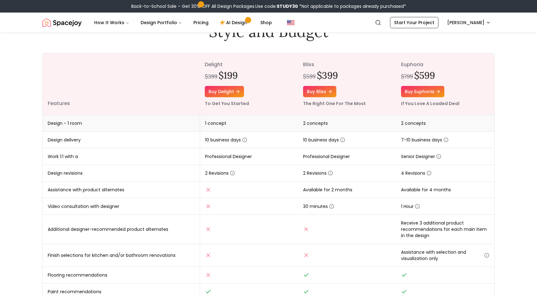
scroll to position [60, 0]
click at [331, 174] on icon "button" at bounding box center [330, 173] width 5 height 5
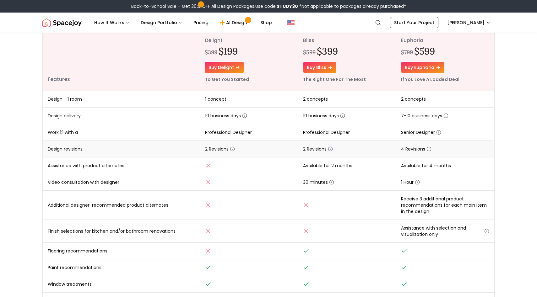
scroll to position [86, 0]
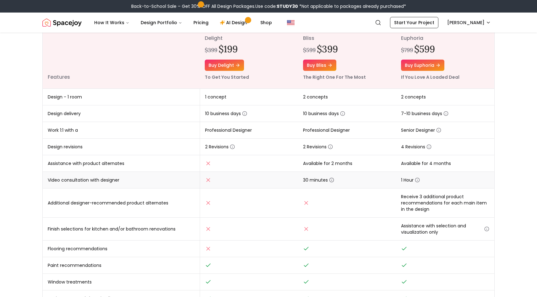
click at [331, 179] on icon "button" at bounding box center [331, 180] width 5 height 5
click at [351, 177] on td "30 minutes" at bounding box center [347, 180] width 98 height 17
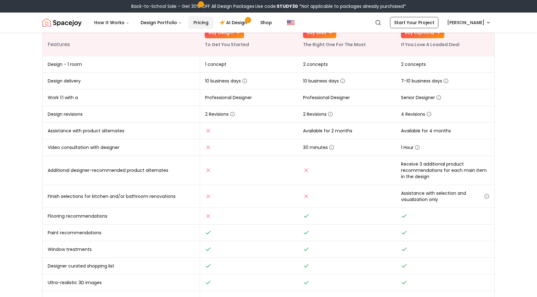
scroll to position [0, 0]
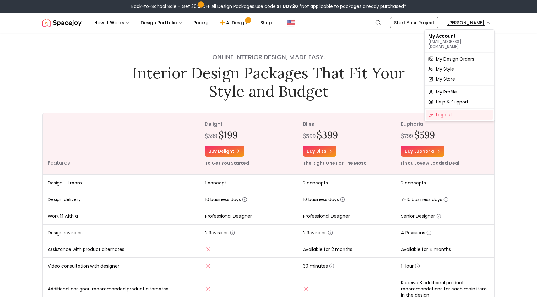
click at [438, 56] on span "My Design Orders" at bounding box center [455, 59] width 38 height 6
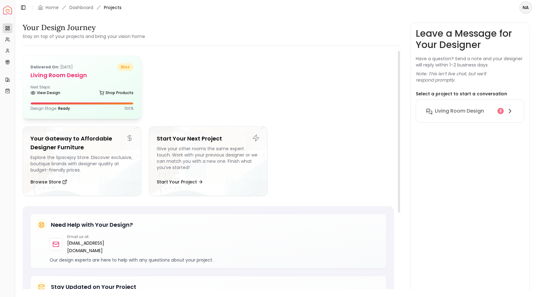
click at [107, 104] on div at bounding box center [82, 104] width 102 height 2
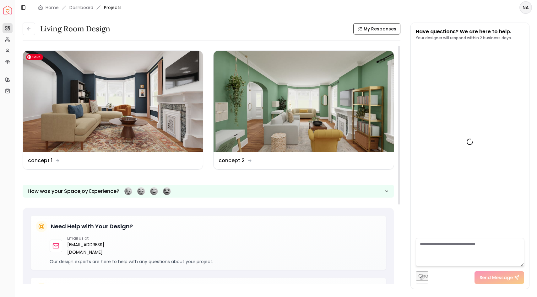
scroll to position [327, 0]
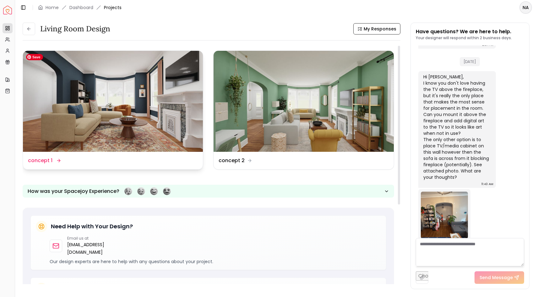
click at [107, 86] on img at bounding box center [113, 101] width 180 height 101
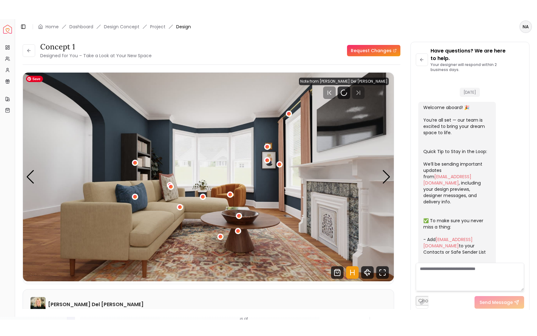
scroll to position [334, 0]
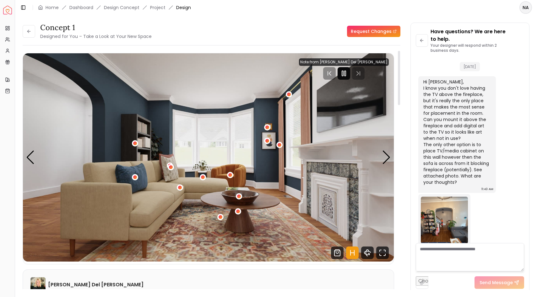
click at [350, 79] on div at bounding box center [344, 73] width 13 height 13
click at [338, 220] on icon "Shop Products from this design" at bounding box center [337, 253] width 13 height 13
click at [353, 220] on icon "Hotspots Toggle" at bounding box center [352, 253] width 13 height 13
click at [387, 157] on div "Next slide" at bounding box center [386, 158] width 8 height 14
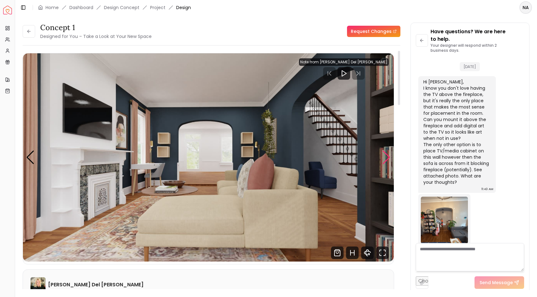
click at [383, 158] on div "Next slide" at bounding box center [386, 158] width 8 height 14
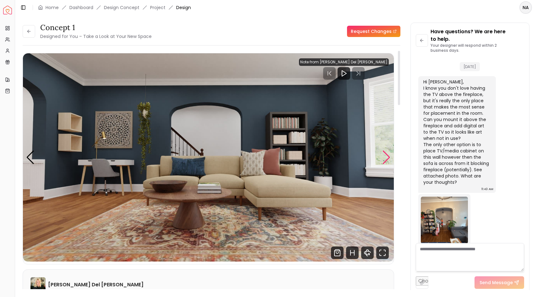
click at [383, 158] on div "Next slide" at bounding box center [386, 158] width 8 height 14
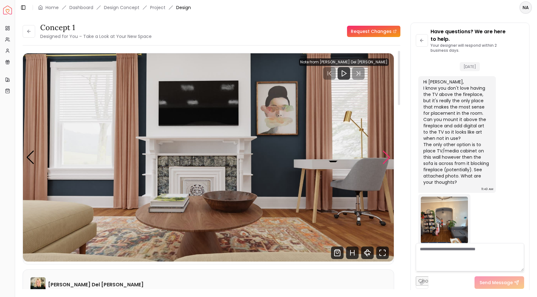
click at [383, 158] on div "Next slide" at bounding box center [386, 158] width 8 height 14
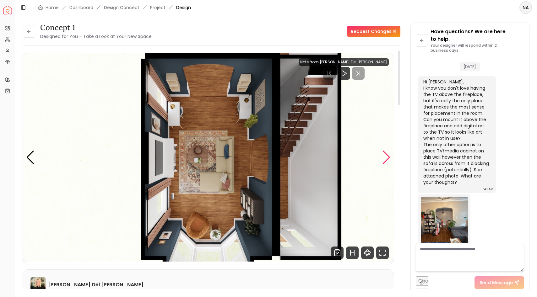
click at [383, 158] on div "Next slide" at bounding box center [386, 158] width 8 height 14
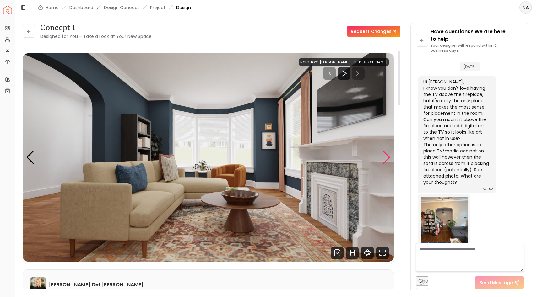
click at [383, 158] on div "Next slide" at bounding box center [386, 158] width 8 height 14
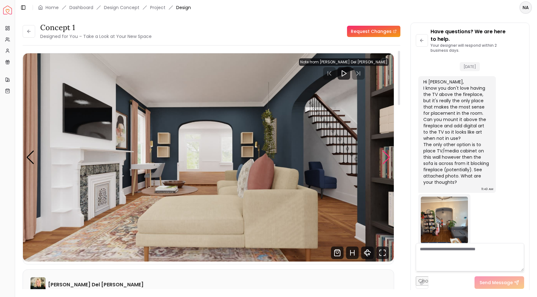
click at [383, 158] on div "Next slide" at bounding box center [386, 158] width 8 height 14
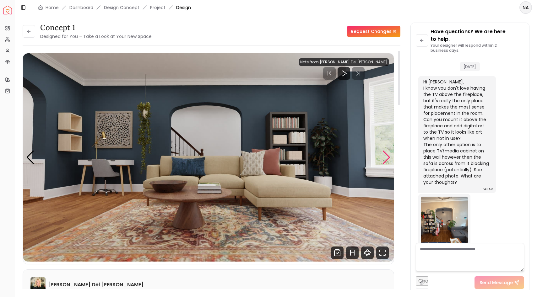
click at [383, 158] on div "Next slide" at bounding box center [386, 158] width 8 height 14
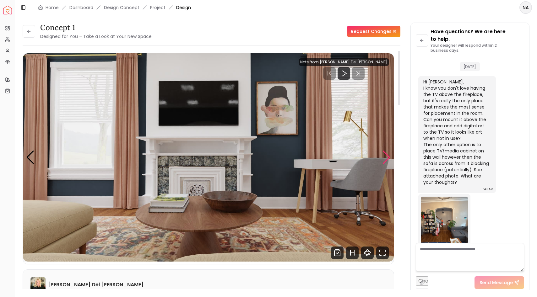
click at [383, 158] on div "Next slide" at bounding box center [386, 158] width 8 height 14
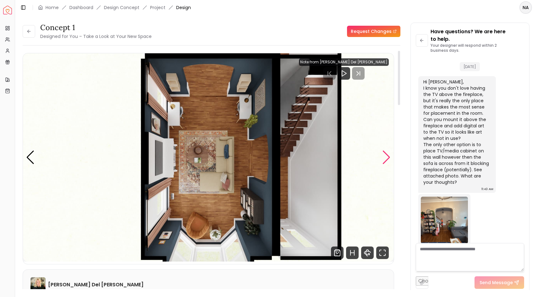
click at [383, 158] on div "Next slide" at bounding box center [386, 158] width 8 height 14
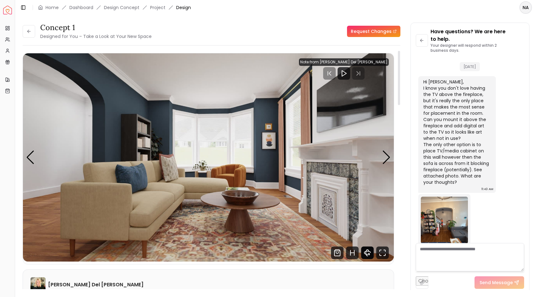
click at [368, 220] on icon "360 View" at bounding box center [367, 253] width 13 height 13
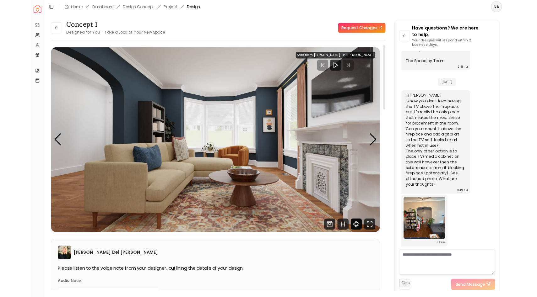
scroll to position [296, 0]
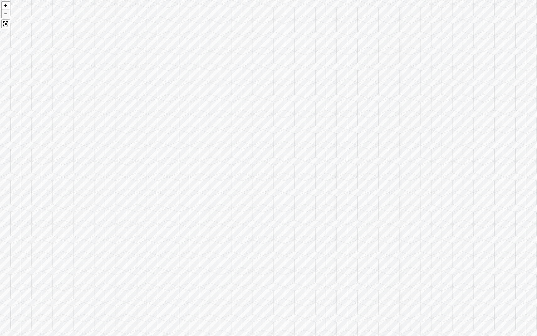
click at [7, 15] on div at bounding box center [6, 13] width 8 height 8
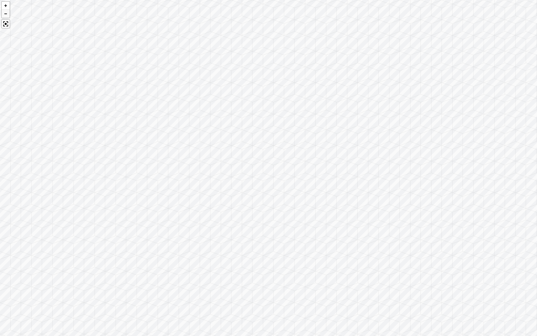
click at [7, 15] on div at bounding box center [6, 13] width 8 height 8
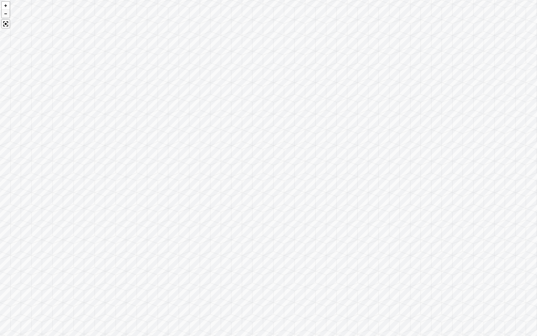
click at [7, 15] on div at bounding box center [6, 13] width 8 height 8
click at [6, 24] on div at bounding box center [5, 23] width 9 height 9
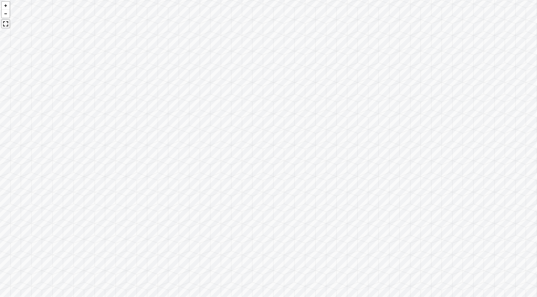
scroll to position [334, 0]
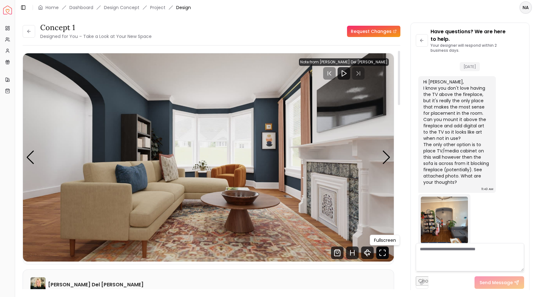
click at [381, 220] on icon "Fullscreen" at bounding box center [382, 253] width 13 height 13
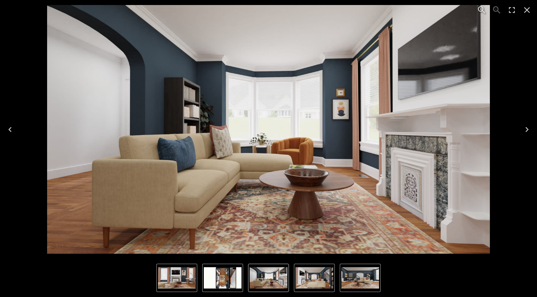
click at [438, 129] on icon "Next" at bounding box center [526, 129] width 3 height 5
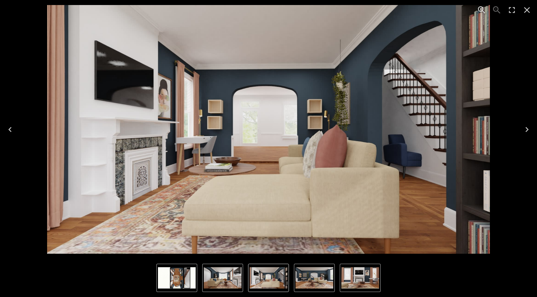
click at [438, 129] on icon "Next" at bounding box center [526, 129] width 3 height 5
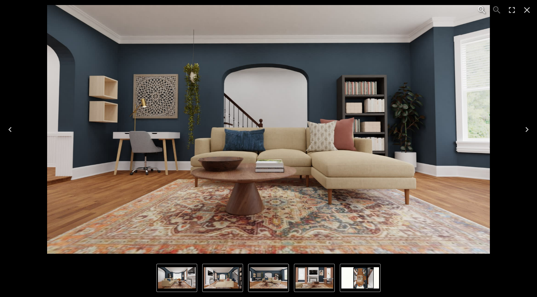
click at [438, 129] on icon "Next" at bounding box center [526, 129] width 3 height 5
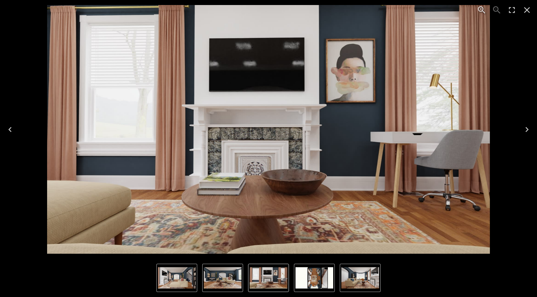
click at [438, 129] on icon "Next" at bounding box center [526, 129] width 3 height 5
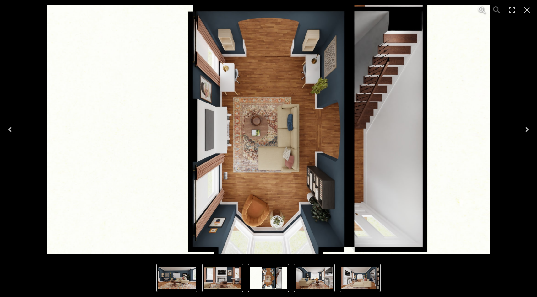
click at [438, 131] on icon "Next" at bounding box center [527, 130] width 10 height 10
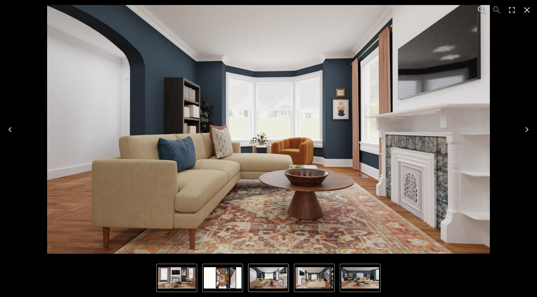
click at [438, 12] on icon "Close" at bounding box center [527, 10] width 10 height 10
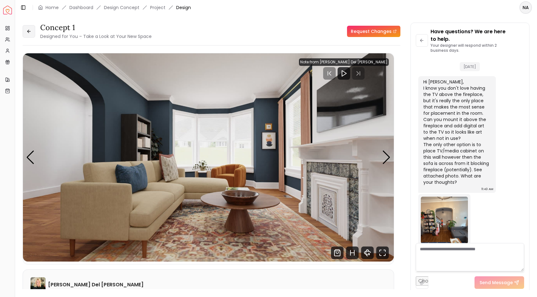
click at [26, 33] on icon at bounding box center [28, 31] width 5 height 5
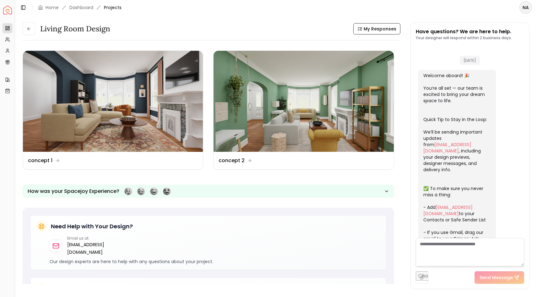
scroll to position [327, 0]
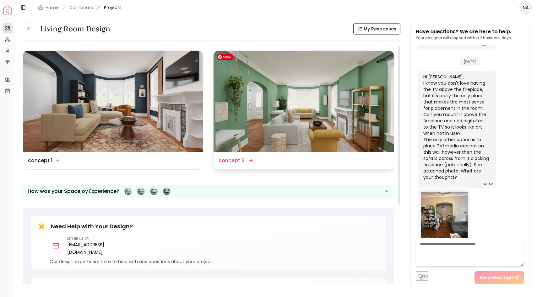
click at [254, 130] on img at bounding box center [304, 101] width 180 height 101
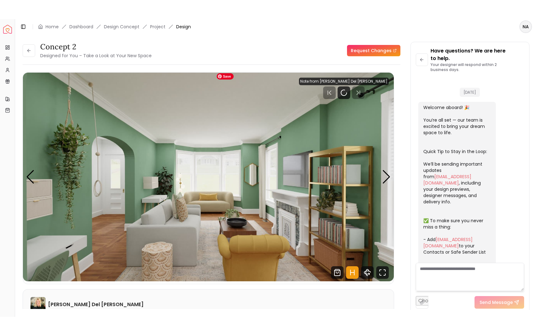
scroll to position [334, 0]
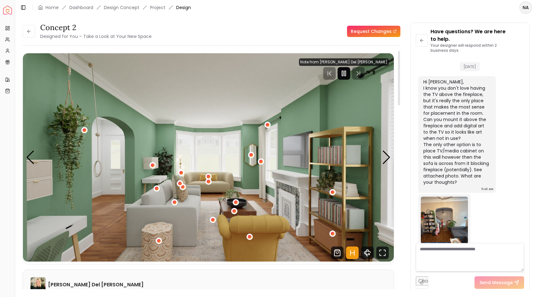
click at [343, 74] on rect "Pause" at bounding box center [342, 73] width 1 height 5
click at [351, 220] on icon "Hotspots Toggle" at bounding box center [352, 253] width 13 height 13
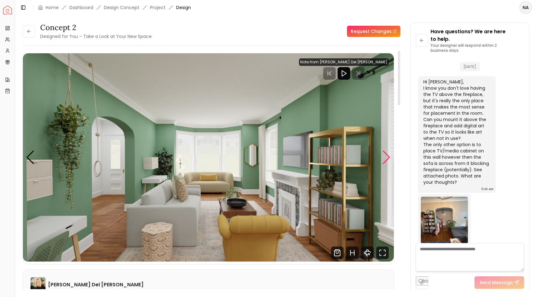
click at [385, 161] on div "Next slide" at bounding box center [386, 158] width 8 height 14
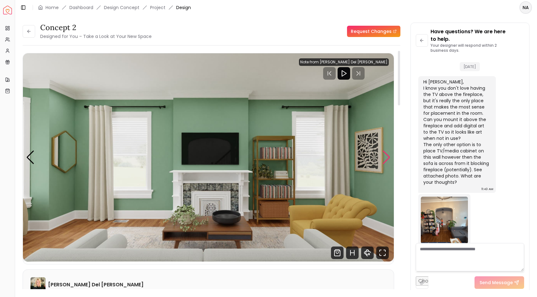
click at [389, 160] on div "Next slide" at bounding box center [386, 158] width 8 height 14
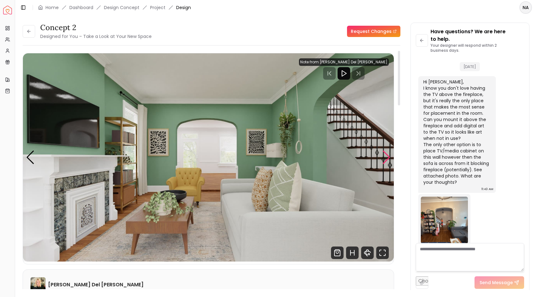
click at [389, 160] on div "Next slide" at bounding box center [386, 158] width 8 height 14
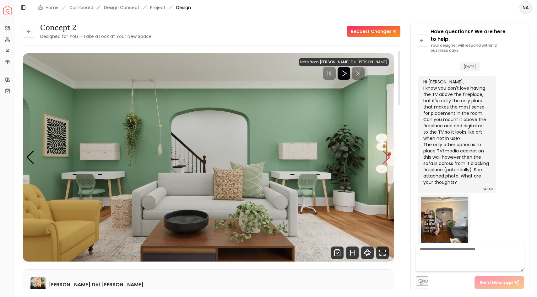
click at [389, 160] on div "Next slide" at bounding box center [386, 158] width 8 height 14
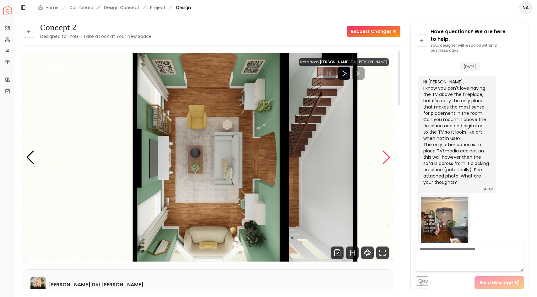
click at [389, 160] on div "Next slide" at bounding box center [386, 158] width 8 height 14
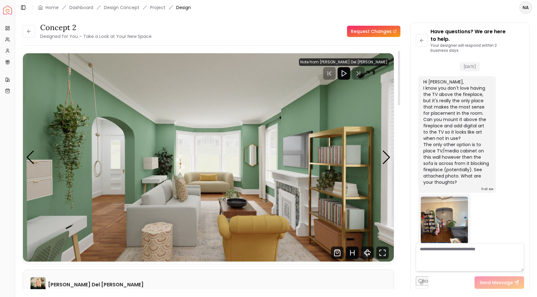
click at [353, 220] on icon "Hotspots Toggle" at bounding box center [352, 253] width 13 height 13
click at [153, 165] on div "1 / 5" at bounding box center [152, 165] width 5 height 5
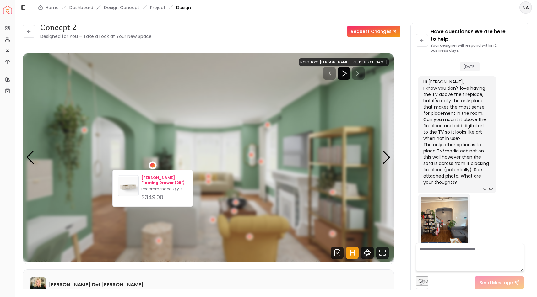
click at [150, 188] on p "Recommended Qty: 2" at bounding box center [164, 189] width 46 height 5
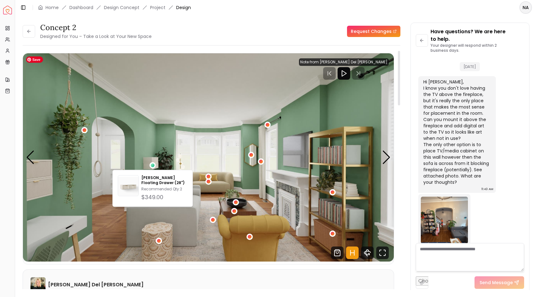
click at [191, 109] on img "1 / 5" at bounding box center [208, 157] width 371 height 209
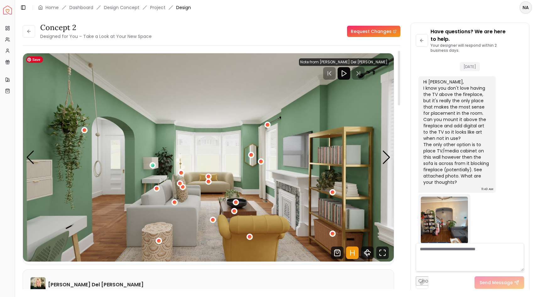
click at [203, 173] on img "1 / 5" at bounding box center [208, 157] width 371 height 209
click at [207, 178] on div "1 / 5" at bounding box center [208, 177] width 5 height 5
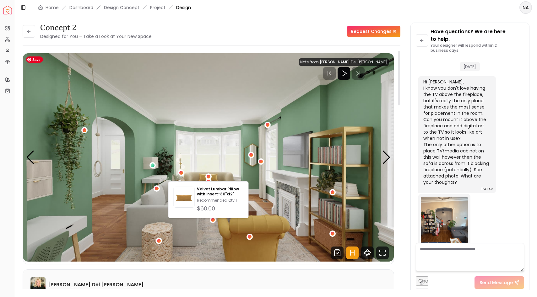
click at [223, 180] on img "1 / 5" at bounding box center [208, 157] width 371 height 209
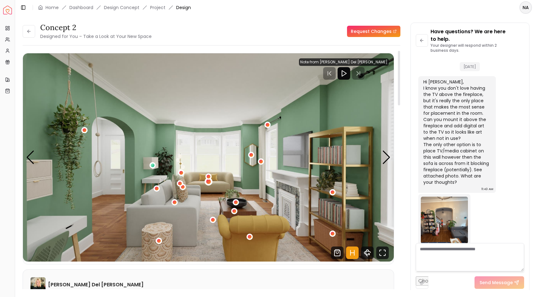
click at [210, 184] on div "1 / 5" at bounding box center [208, 182] width 5 height 5
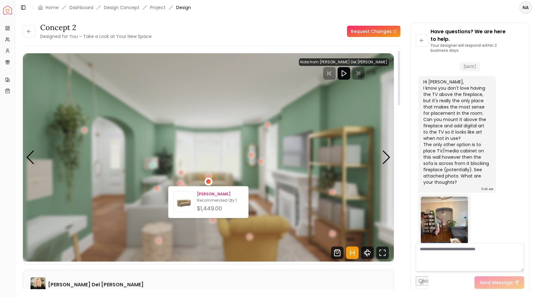
click at [210, 202] on p "Recommended Qty: 1" at bounding box center [220, 200] width 46 height 5
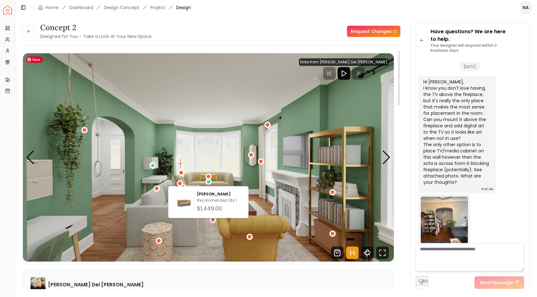
click at [182, 77] on img "1 / 5" at bounding box center [208, 157] width 371 height 209
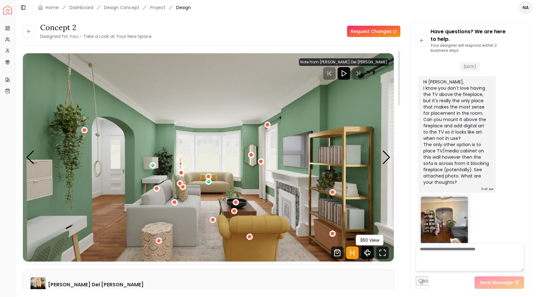
click at [365, 220] on icon "360 View" at bounding box center [367, 253] width 13 height 13
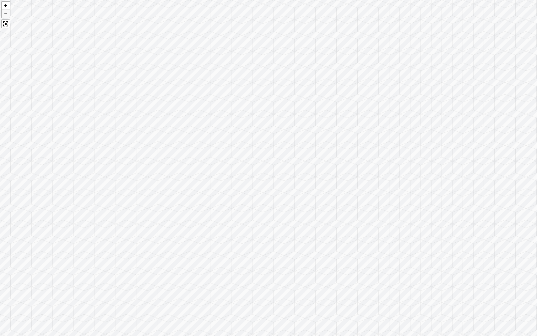
click at [5, 14] on div at bounding box center [6, 13] width 8 height 8
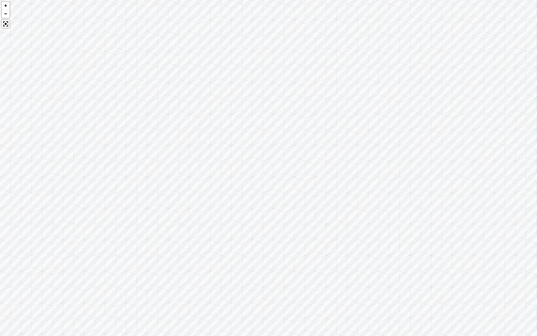
click at [13, 11] on div at bounding box center [268, 168] width 537 height 336
click at [13, 12] on div at bounding box center [268, 168] width 537 height 336
click at [156, 220] on div at bounding box center [268, 168] width 537 height 336
click at [5, 25] on div at bounding box center [5, 23] width 9 height 9
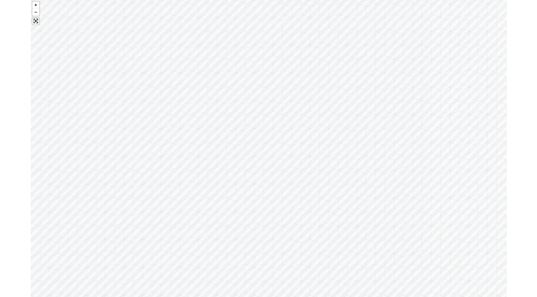
scroll to position [334, 0]
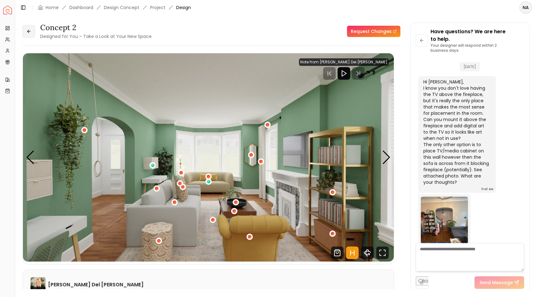
click at [29, 30] on icon at bounding box center [28, 31] width 5 height 5
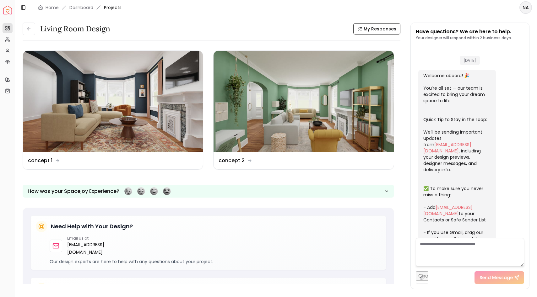
scroll to position [327, 0]
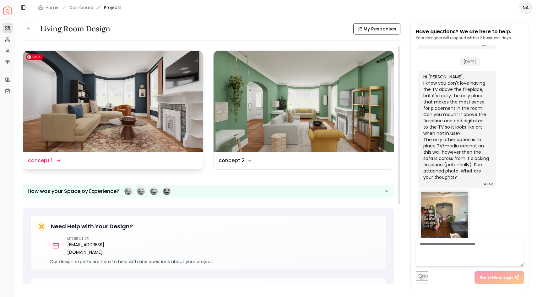
click at [87, 94] on img at bounding box center [113, 101] width 180 height 101
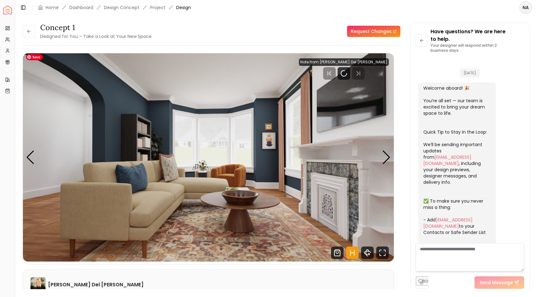
scroll to position [334, 0]
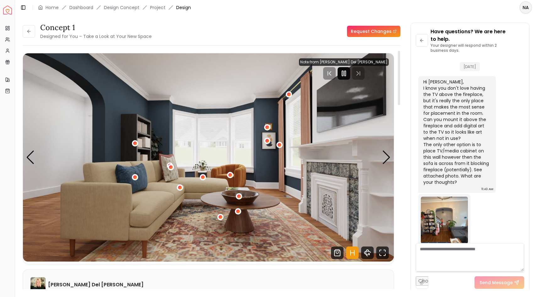
click at [348, 74] on icon "Pause" at bounding box center [344, 74] width 8 height 8
click at [387, 157] on div "Next slide" at bounding box center [386, 158] width 8 height 14
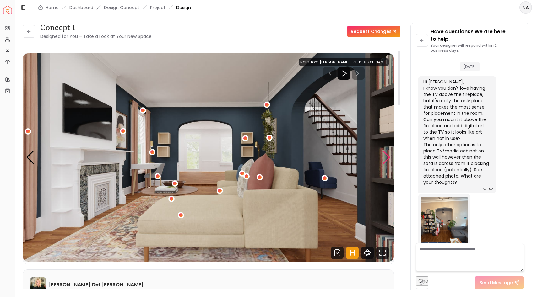
click at [387, 157] on div "Next slide" at bounding box center [386, 158] width 8 height 14
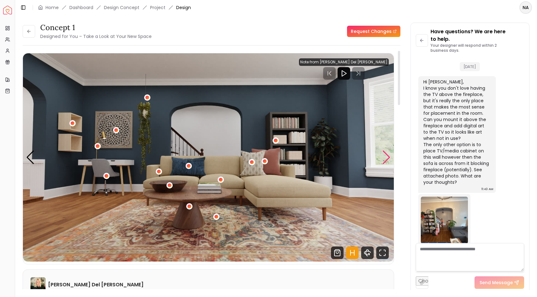
click at [387, 157] on div "Next slide" at bounding box center [386, 158] width 8 height 14
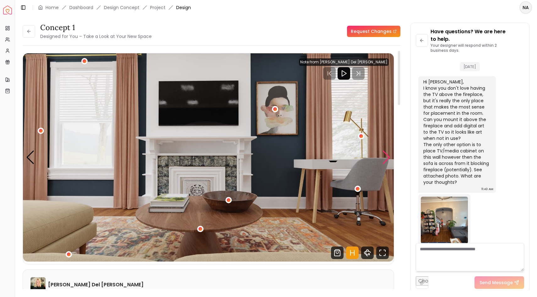
click at [387, 157] on div "Next slide" at bounding box center [386, 158] width 8 height 14
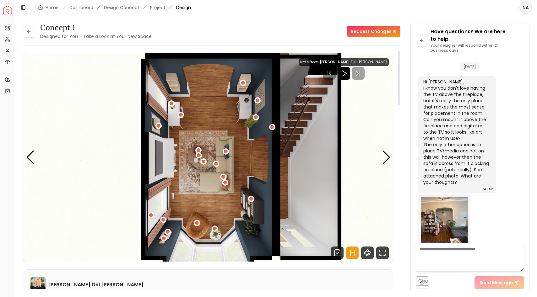
click at [354, 220] on icon "Hotspots Toggle" at bounding box center [354, 253] width 0 height 5
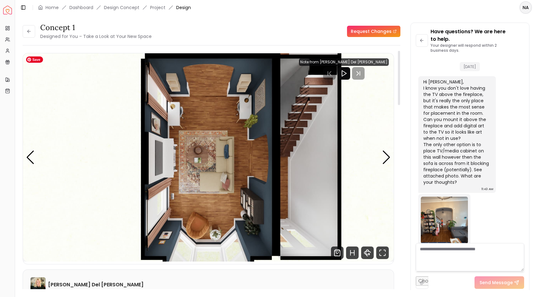
click at [248, 184] on img "5 / 5" at bounding box center [208, 157] width 371 height 209
click at [380, 220] on icon "Fullscreen" at bounding box center [382, 253] width 13 height 13
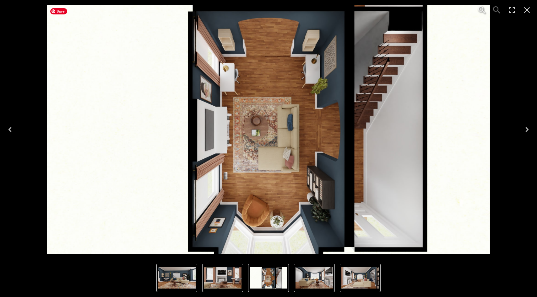
click at [285, 171] on img "5 of 5" at bounding box center [268, 129] width 443 height 249
click at [438, 13] on icon "Close" at bounding box center [527, 10] width 10 height 10
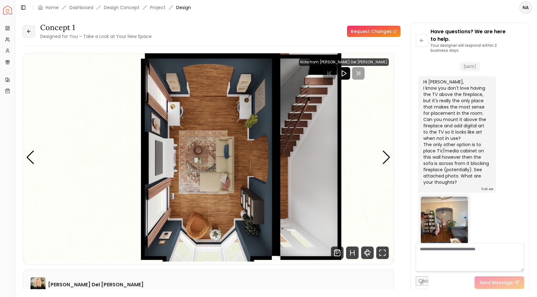
click at [28, 32] on icon at bounding box center [28, 31] width 5 height 5
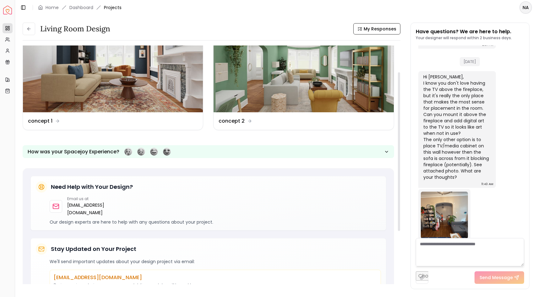
scroll to position [40, 0]
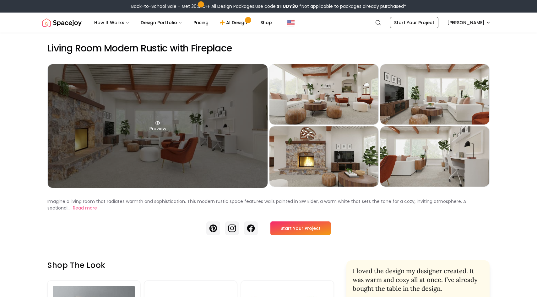
click at [229, 147] on div "Preview" at bounding box center [158, 126] width 220 height 124
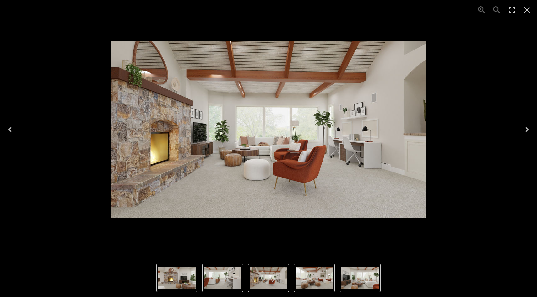
click at [527, 129] on icon "Next" at bounding box center [527, 130] width 10 height 10
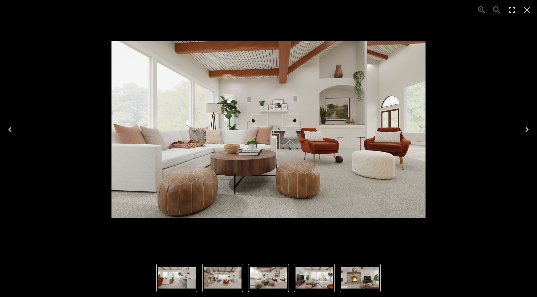
click at [527, 129] on icon "Next" at bounding box center [527, 130] width 10 height 10
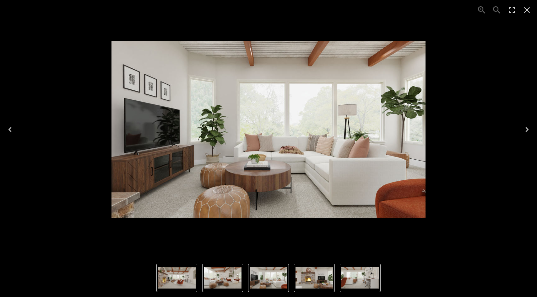
click at [527, 129] on icon "Next" at bounding box center [527, 130] width 10 height 10
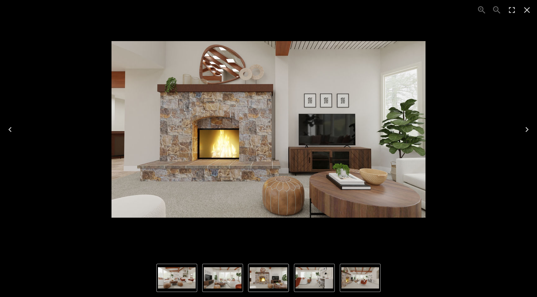
click at [527, 129] on icon "Next" at bounding box center [527, 130] width 10 height 10
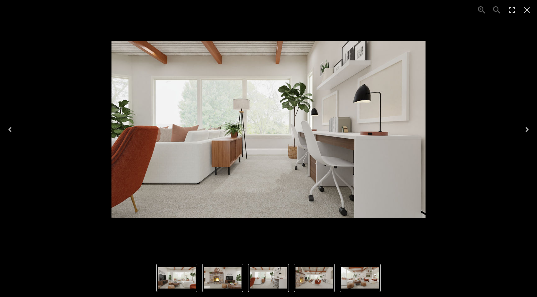
click at [527, 129] on icon "Next" at bounding box center [527, 130] width 10 height 10
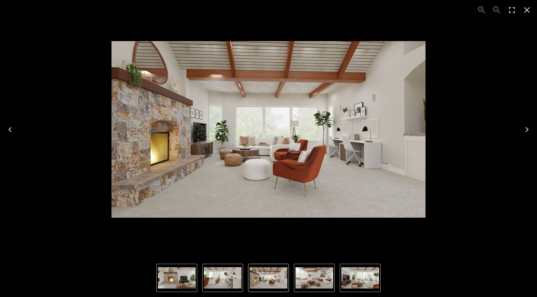
click at [527, 129] on icon "Next" at bounding box center [527, 130] width 10 height 10
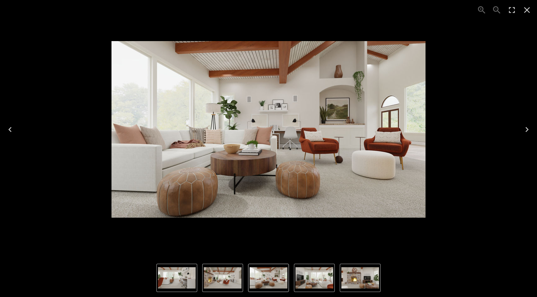
click at [527, 129] on icon "Next" at bounding box center [527, 130] width 10 height 10
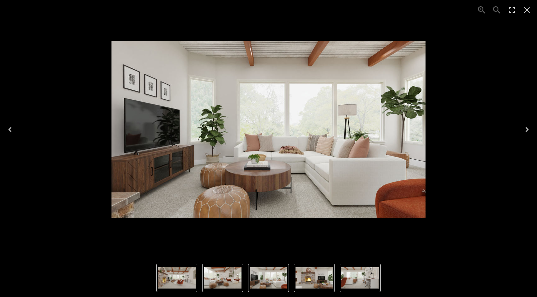
click at [527, 129] on icon "Next" at bounding box center [527, 130] width 10 height 10
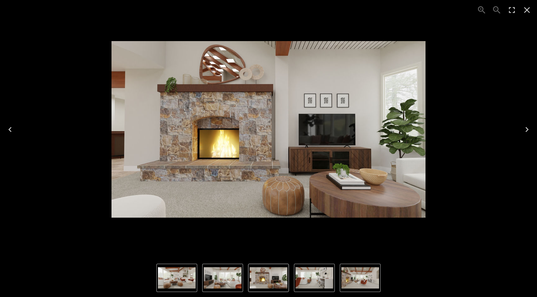
click at [528, 17] on button "Close" at bounding box center [527, 10] width 15 height 15
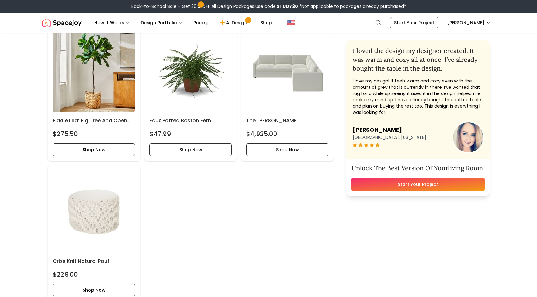
scroll to position [2510, 0]
